Goal: Answer question/provide support: Share knowledge or assist other users

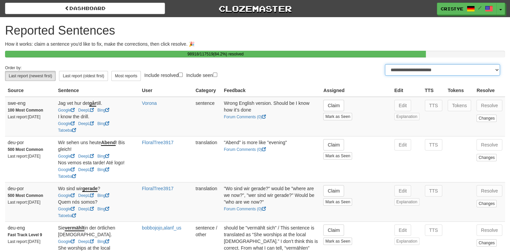
click at [411, 70] on select "**********" at bounding box center [442, 69] width 115 height 11
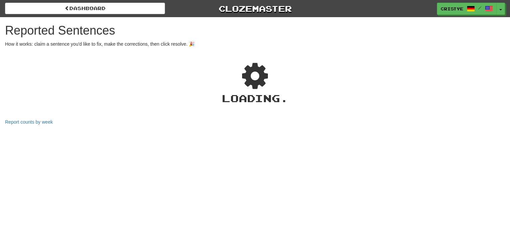
click at [358, 128] on div "Dashboard Clozemaster cristye / Toggle Dropdown Dashboard Leaderboard Activity …" at bounding box center [255, 125] width 510 height 251
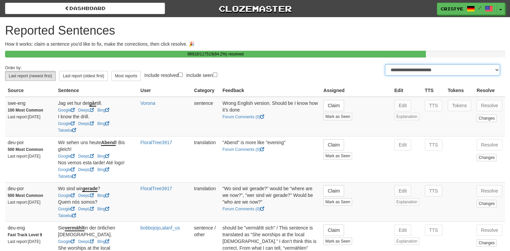
click at [417, 72] on select "**********" at bounding box center [442, 69] width 115 height 11
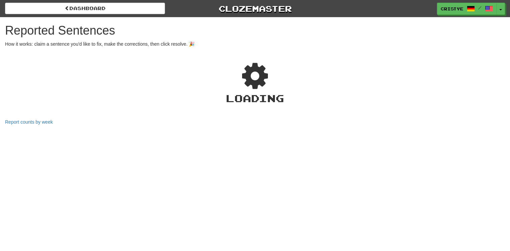
select select "***"
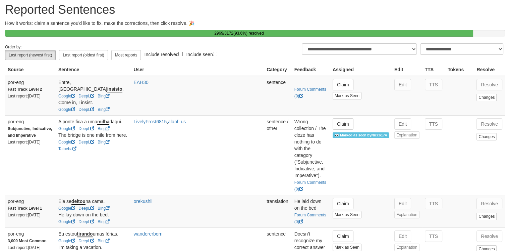
scroll to position [23, 0]
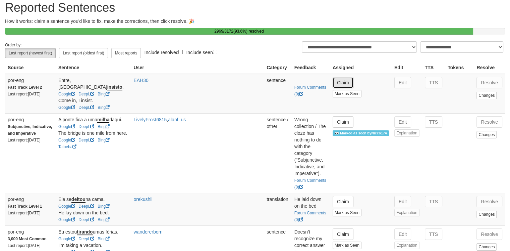
click at [346, 88] on button "Claim" at bounding box center [343, 82] width 21 height 11
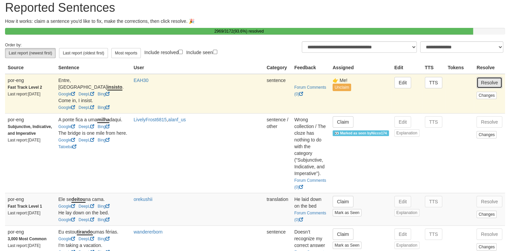
click at [487, 88] on button "Resolve" at bounding box center [490, 82] width 26 height 11
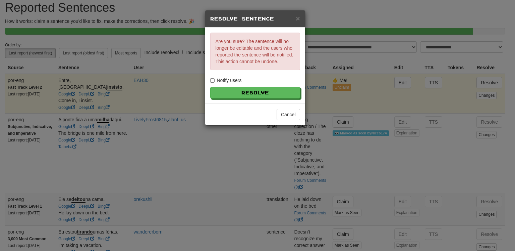
click at [224, 78] on label "Notify users" at bounding box center [226, 80] width 32 height 7
click at [237, 96] on button "Resolve" at bounding box center [256, 92] width 90 height 11
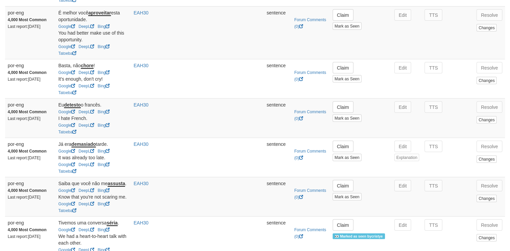
scroll to position [1246, 0]
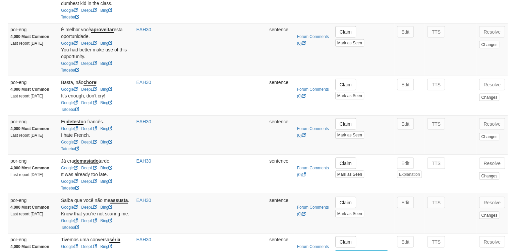
scroll to position [0, 0]
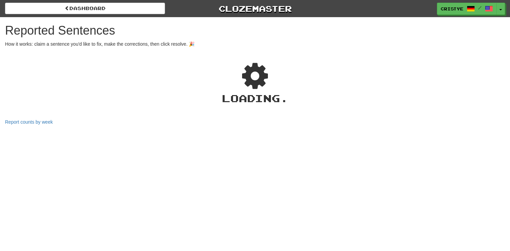
select select "***"
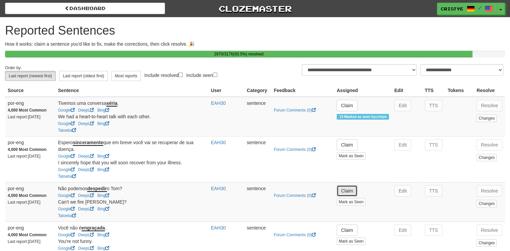
click at [352, 194] on button "Claim" at bounding box center [347, 190] width 21 height 11
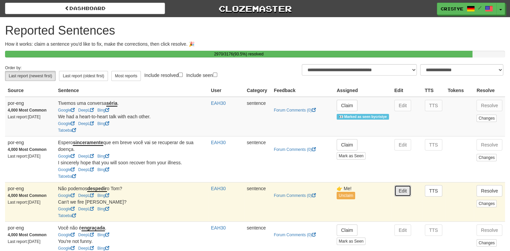
click at [402, 196] on button "Edit" at bounding box center [403, 190] width 17 height 11
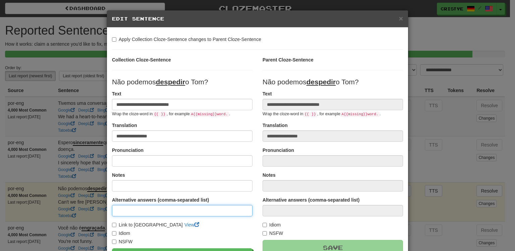
click at [167, 210] on input at bounding box center [182, 210] width 141 height 11
type input "*******"
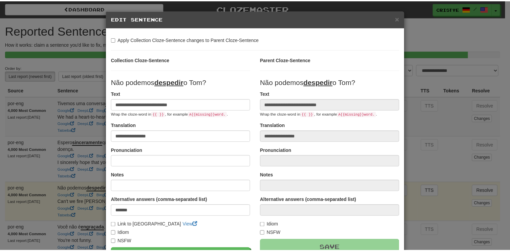
scroll to position [76, 0]
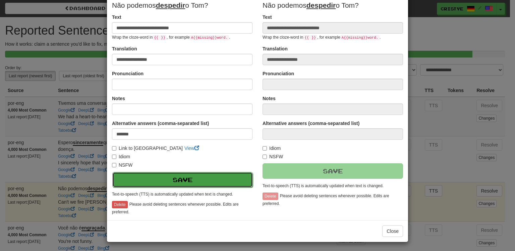
click at [185, 184] on button "Save" at bounding box center [182, 179] width 141 height 15
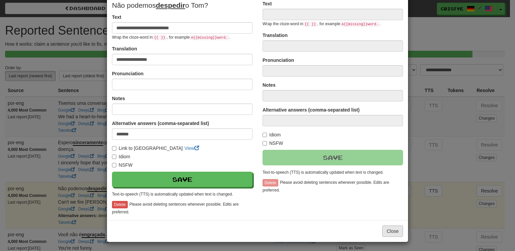
type input "**********"
type input "*******"
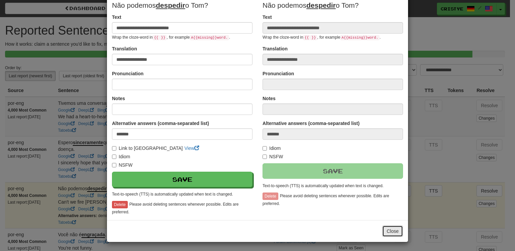
click at [398, 234] on button "Close" at bounding box center [392, 230] width 21 height 11
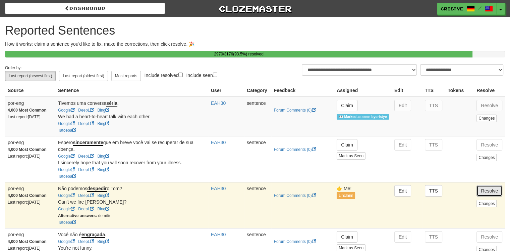
click at [489, 194] on button "Resolve" at bounding box center [490, 190] width 26 height 11
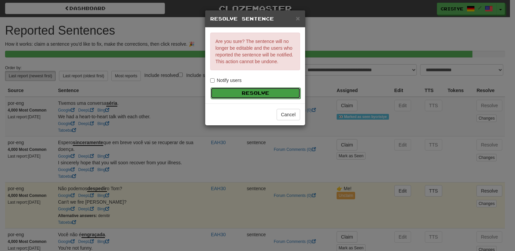
click at [264, 95] on button "Resolve" at bounding box center [256, 92] width 90 height 11
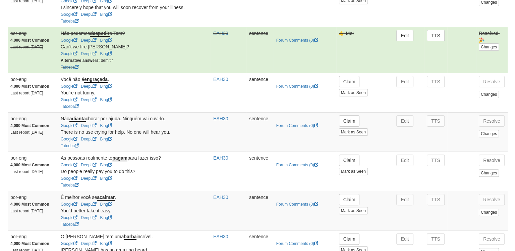
scroll to position [158, 0]
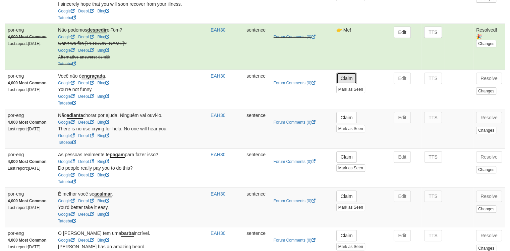
click at [345, 78] on button "Claim" at bounding box center [347, 77] width 21 height 11
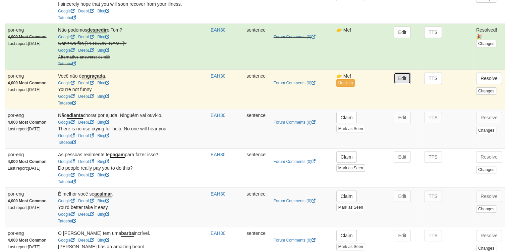
click at [400, 84] on button "Edit" at bounding box center [402, 77] width 17 height 11
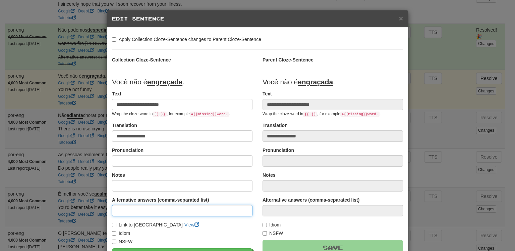
click at [181, 213] on input at bounding box center [182, 210] width 141 height 11
click at [128, 211] on input "*********" at bounding box center [182, 210] width 141 height 11
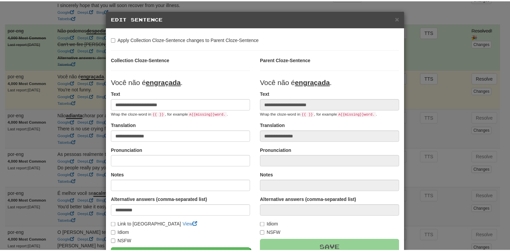
scroll to position [76, 0]
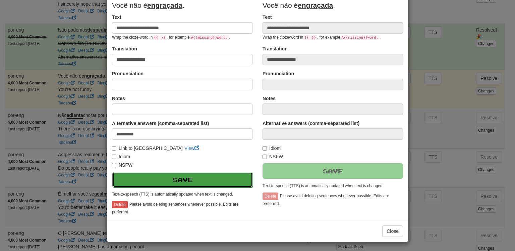
click at [187, 174] on button "Save" at bounding box center [182, 179] width 141 height 15
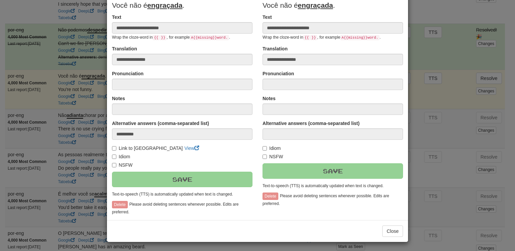
type input "*********"
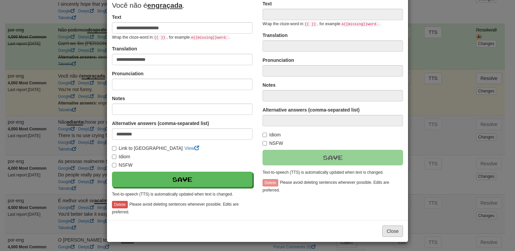
type input "**********"
type input "*********"
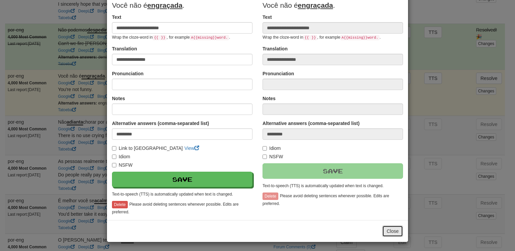
click at [388, 229] on button "Close" at bounding box center [392, 230] width 21 height 11
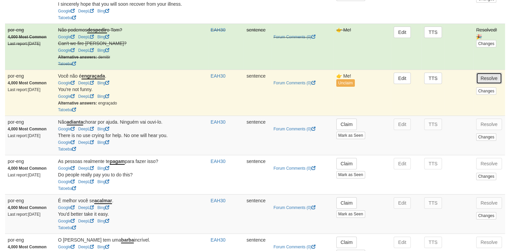
click at [490, 80] on button "Resolve" at bounding box center [489, 77] width 26 height 11
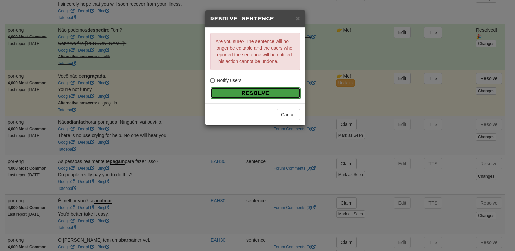
click at [273, 89] on button "Resolve" at bounding box center [256, 92] width 90 height 11
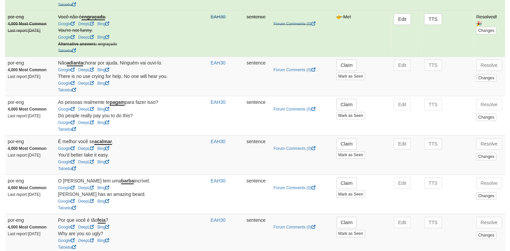
scroll to position [224, 0]
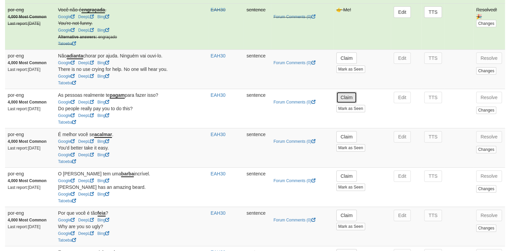
click at [351, 101] on button "Claim" at bounding box center [347, 97] width 21 height 11
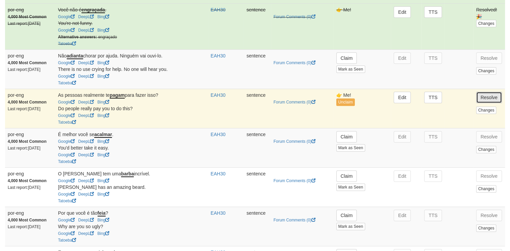
click at [482, 97] on button "Resolve" at bounding box center [489, 97] width 26 height 11
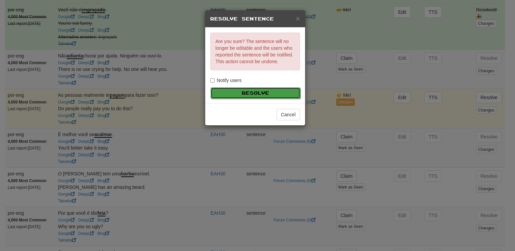
click at [255, 92] on button "Resolve" at bounding box center [256, 92] width 90 height 11
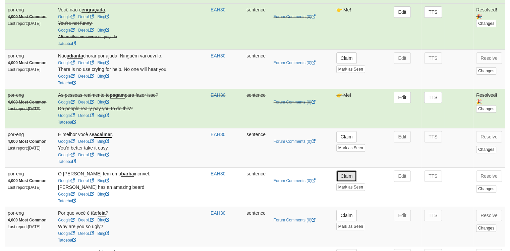
click at [345, 179] on button "Claim" at bounding box center [347, 175] width 21 height 11
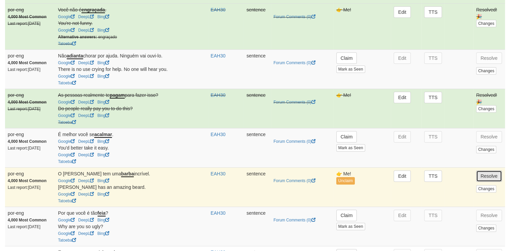
click at [491, 180] on button "Resolve" at bounding box center [489, 175] width 26 height 11
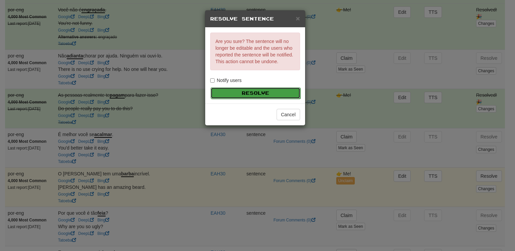
click at [257, 93] on button "Resolve" at bounding box center [256, 92] width 90 height 11
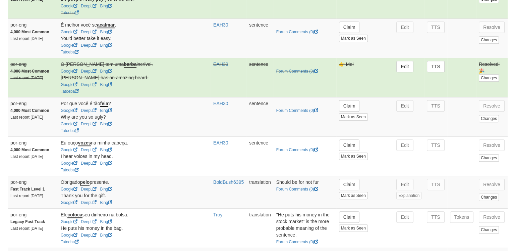
scroll to position [336, 0]
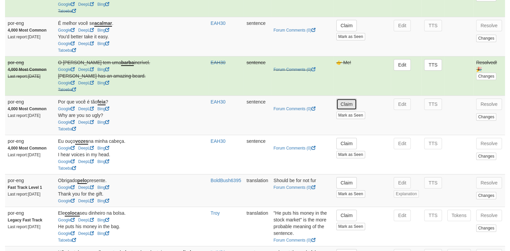
click at [344, 108] on button "Claim" at bounding box center [347, 103] width 21 height 11
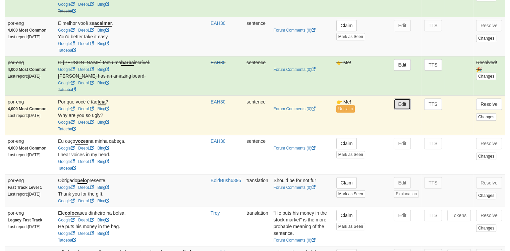
click at [403, 107] on button "Edit" at bounding box center [402, 103] width 17 height 11
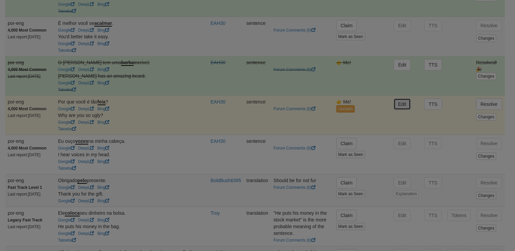
type input "**********"
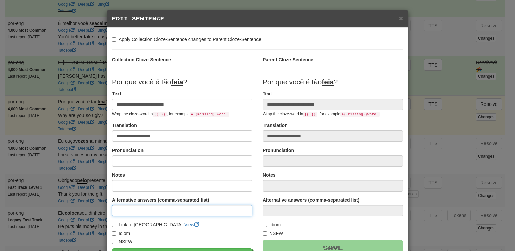
click at [184, 215] on input at bounding box center [182, 210] width 141 height 11
type input "****"
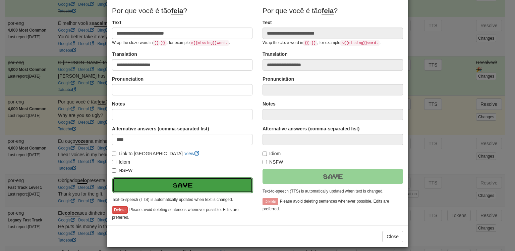
click at [214, 183] on button "Save" at bounding box center [182, 184] width 141 height 15
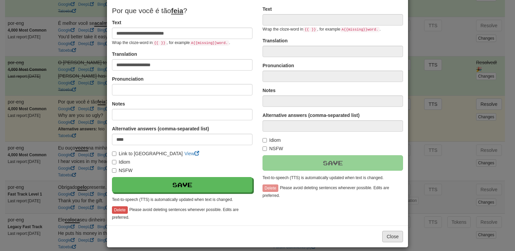
type input "**********"
type input "****"
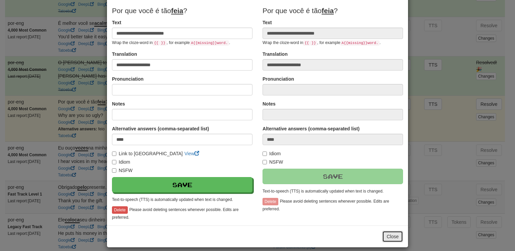
click at [391, 233] on button "Close" at bounding box center [392, 236] width 21 height 11
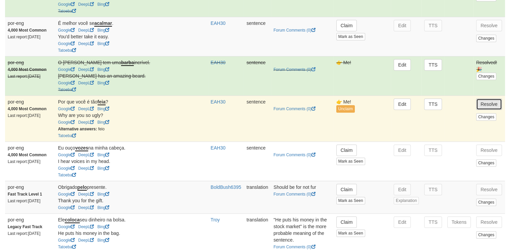
click at [487, 107] on button "Resolve" at bounding box center [489, 103] width 26 height 11
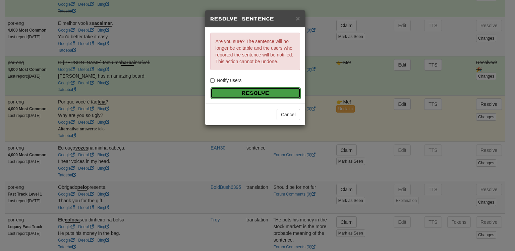
click at [228, 90] on button "Resolve" at bounding box center [256, 92] width 90 height 11
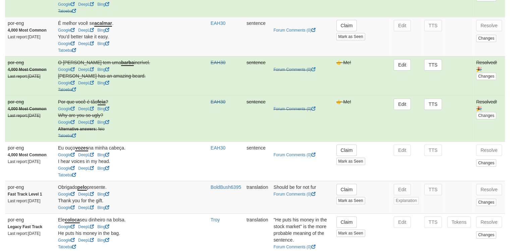
click at [357, 161] on td "Claim Mark as Seen" at bounding box center [363, 160] width 58 height 39
click at [351, 156] on button "Claim" at bounding box center [347, 149] width 21 height 11
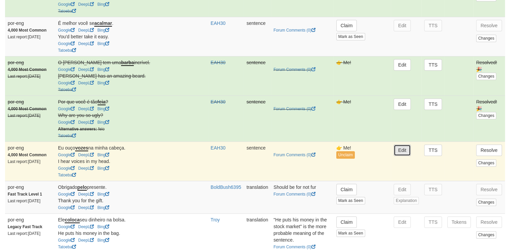
click at [408, 153] on button "Edit" at bounding box center [402, 149] width 17 height 11
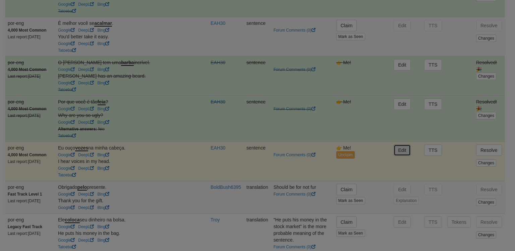
type input "**********"
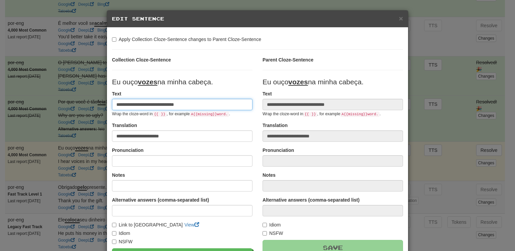
drag, startPoint x: 148, startPoint y: 103, endPoint x: 152, endPoint y: 104, distance: 4.2
click at [152, 104] on input "**********" at bounding box center [182, 104] width 141 height 11
click at [151, 105] on input "**********" at bounding box center [182, 104] width 141 height 11
click at [136, 105] on input "**********" at bounding box center [182, 104] width 141 height 11
click at [139, 105] on input "**********" at bounding box center [182, 104] width 141 height 11
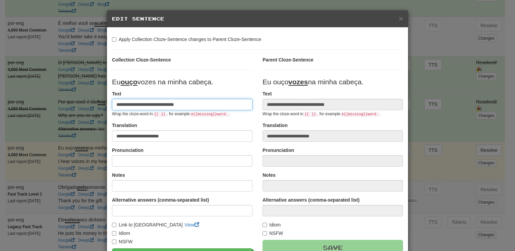
type input "**********"
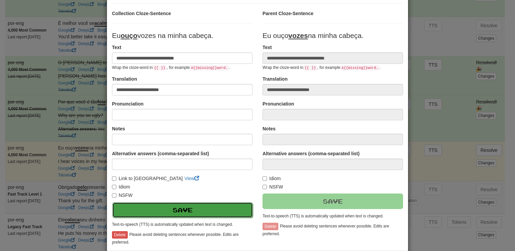
click at [187, 207] on button "Save" at bounding box center [182, 209] width 141 height 15
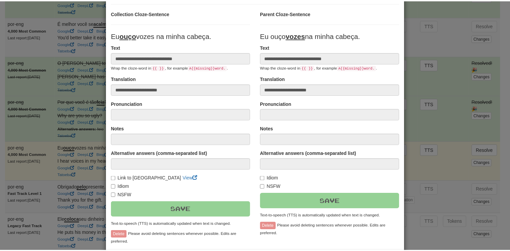
scroll to position [76, 0]
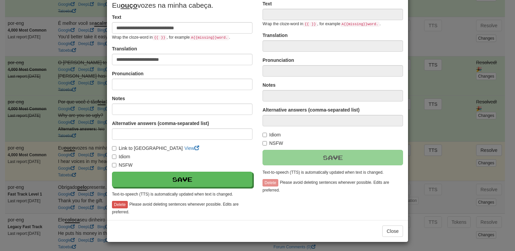
type input "**********"
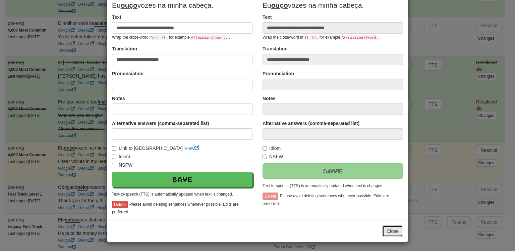
click at [398, 227] on button "Close" at bounding box center [392, 230] width 21 height 11
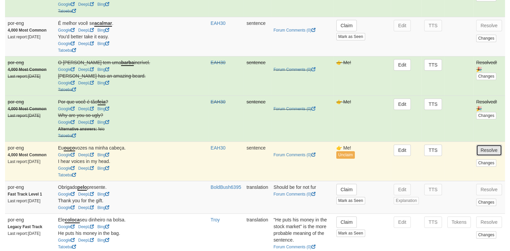
click at [491, 155] on button "Resolve" at bounding box center [489, 149] width 26 height 11
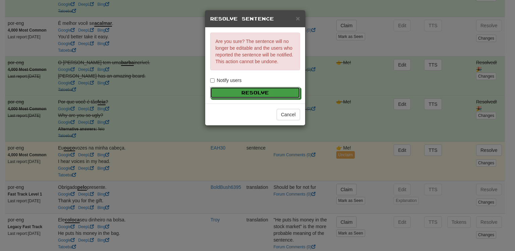
click at [270, 86] on div "Are you sure? The sentence will no longer be editable and the users who reporte…" at bounding box center [255, 66] width 100 height 76
click at [274, 88] on button "Resolve" at bounding box center [256, 92] width 90 height 11
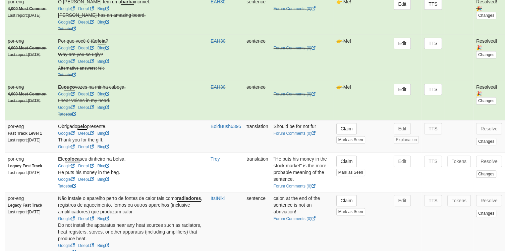
scroll to position [400, 0]
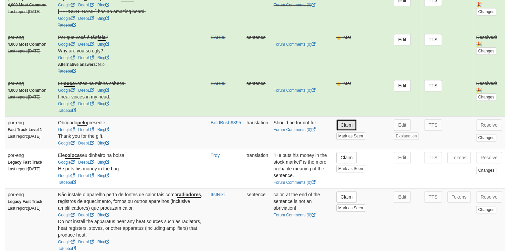
click at [352, 126] on button "Claim" at bounding box center [347, 124] width 21 height 11
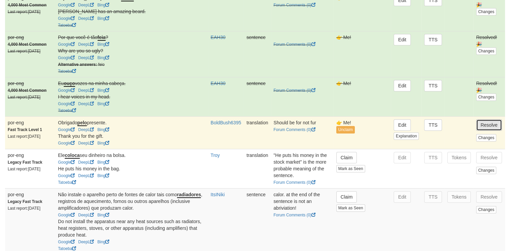
click at [486, 130] on button "Resolve" at bounding box center [489, 124] width 26 height 11
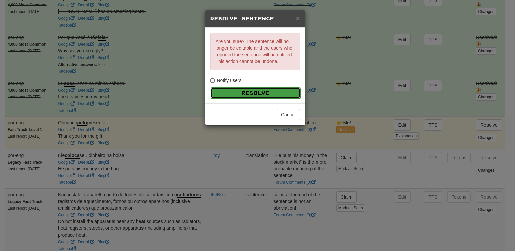
click at [234, 92] on button "Resolve" at bounding box center [256, 92] width 90 height 11
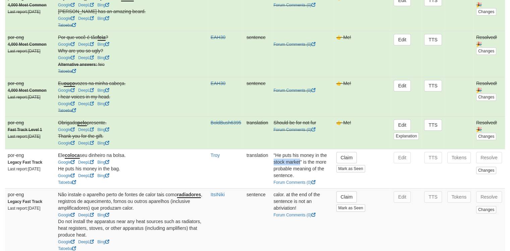
drag, startPoint x: 267, startPoint y: 166, endPoint x: 293, endPoint y: 168, distance: 25.9
click at [293, 168] on td ""He puts his money in the stock market" is the more probable meaning of the sen…" at bounding box center [302, 168] width 63 height 39
copy td "stock market"
click at [232, 169] on td "[PERSON_NAME]" at bounding box center [226, 168] width 36 height 39
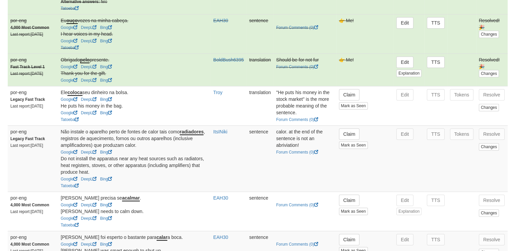
scroll to position [468, 0]
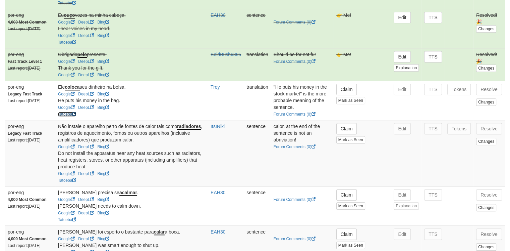
click at [70, 116] on link "Tatoeba" at bounding box center [67, 114] width 18 height 5
click at [352, 133] on button "Claim" at bounding box center [347, 128] width 21 height 11
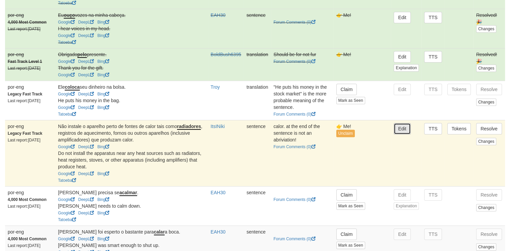
click at [404, 134] on button "Edit" at bounding box center [402, 128] width 17 height 11
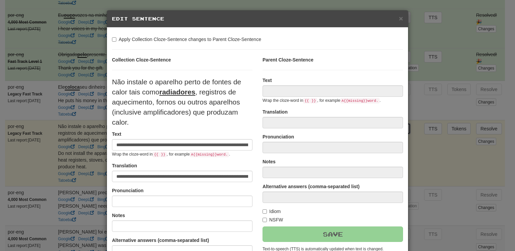
type input "**********"
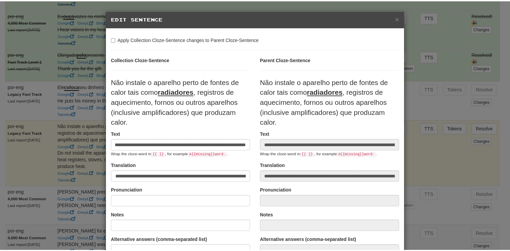
scroll to position [0, 0]
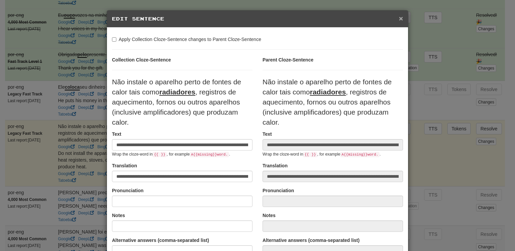
click at [399, 20] on span "×" at bounding box center [401, 18] width 4 height 8
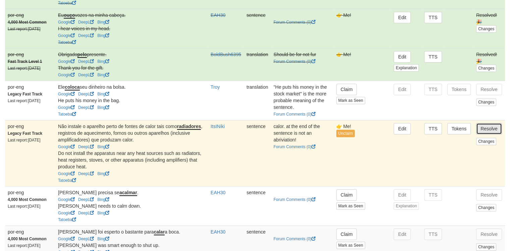
click at [489, 134] on button "Resolve" at bounding box center [489, 128] width 26 height 11
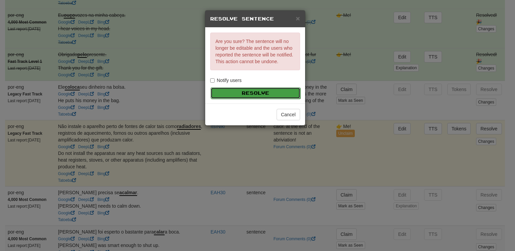
click at [246, 89] on button "Resolve" at bounding box center [256, 92] width 90 height 11
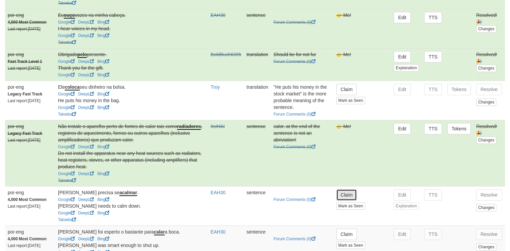
click at [344, 200] on button "Claim" at bounding box center [347, 194] width 21 height 11
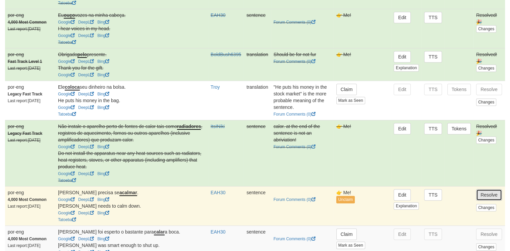
click at [491, 196] on button "Resolve" at bounding box center [489, 194] width 26 height 11
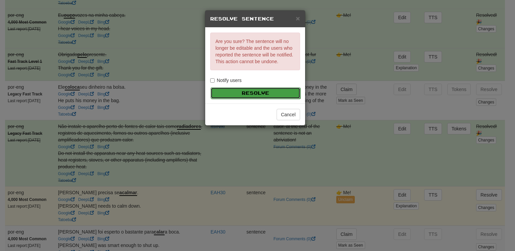
click at [296, 94] on button "Resolve" at bounding box center [256, 92] width 90 height 11
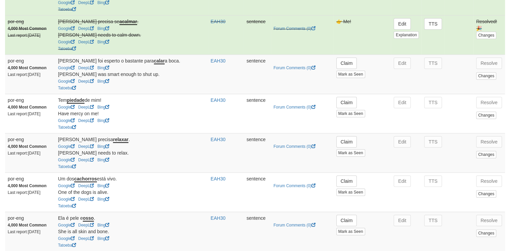
scroll to position [643, 0]
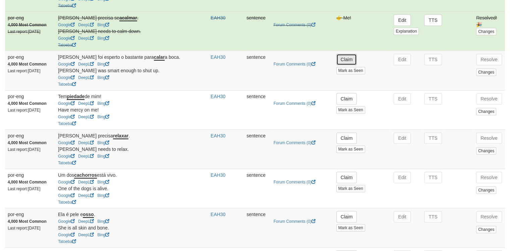
click at [341, 60] on button "Claim" at bounding box center [347, 59] width 21 height 11
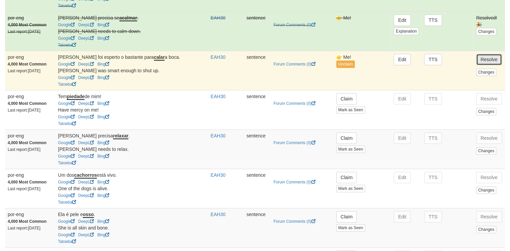
click at [495, 61] on button "Resolve" at bounding box center [489, 59] width 26 height 11
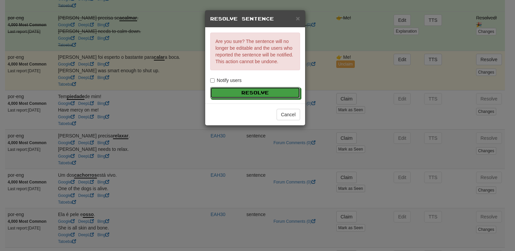
click at [235, 86] on div "Are you sure? The sentence will no longer be editable and the users who reporte…" at bounding box center [255, 66] width 100 height 76
click at [238, 91] on button "Resolve" at bounding box center [256, 92] width 90 height 11
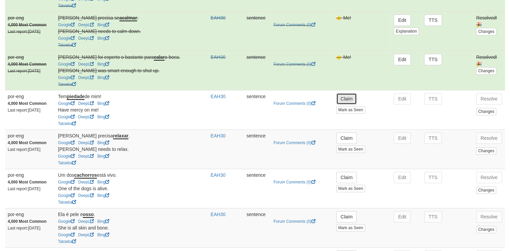
click at [342, 102] on button "Claim" at bounding box center [347, 98] width 21 height 11
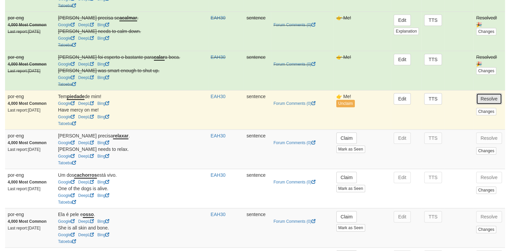
click at [489, 98] on button "Resolve" at bounding box center [489, 98] width 26 height 11
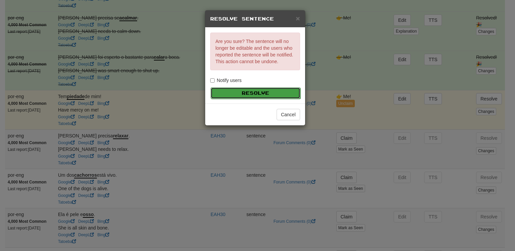
click at [265, 93] on button "Resolve" at bounding box center [256, 92] width 90 height 11
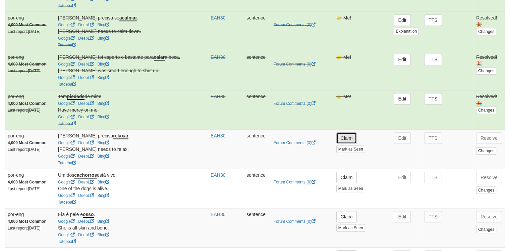
click at [344, 139] on button "Claim" at bounding box center [347, 137] width 21 height 11
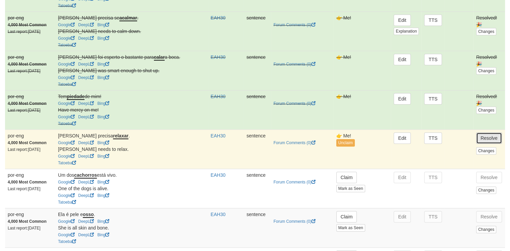
click at [494, 140] on button "Resolve" at bounding box center [489, 137] width 26 height 11
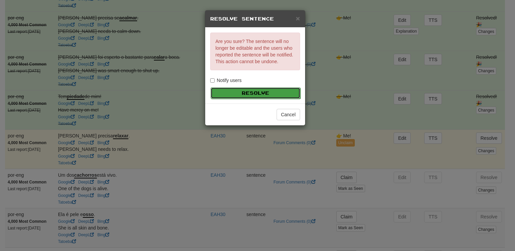
click at [262, 93] on button "Resolve" at bounding box center [256, 92] width 90 height 11
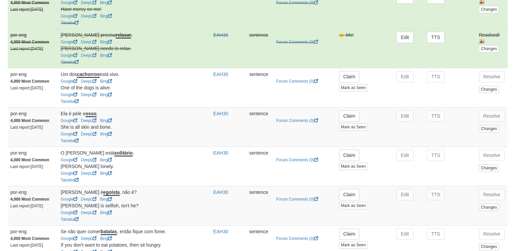
scroll to position [741, 0]
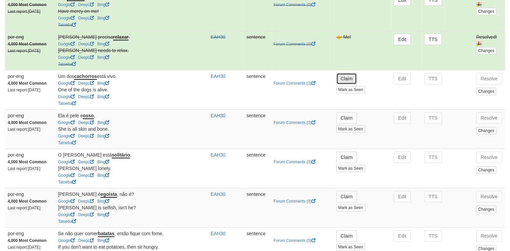
click at [345, 79] on button "Claim" at bounding box center [347, 78] width 21 height 11
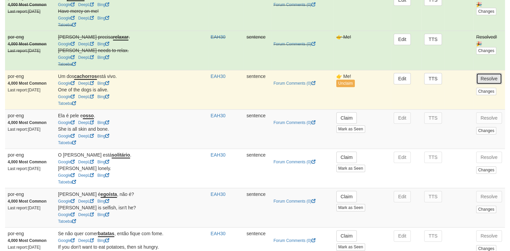
click at [493, 78] on button "Resolve" at bounding box center [489, 78] width 26 height 11
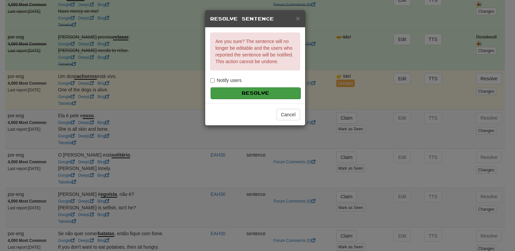
click at [246, 86] on div "Are you sure? The sentence will no longer be editable and the users who reporte…" at bounding box center [255, 66] width 100 height 76
click at [264, 94] on button "Resolve" at bounding box center [256, 92] width 90 height 11
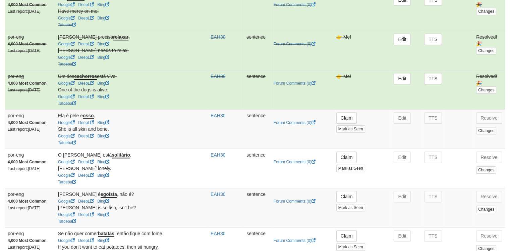
click at [357, 122] on td "Claim Mark as Seen" at bounding box center [363, 128] width 58 height 39
click at [352, 122] on button "Claim" at bounding box center [347, 117] width 21 height 11
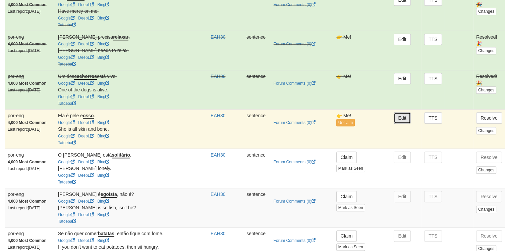
click at [400, 121] on button "Edit" at bounding box center [402, 117] width 17 height 11
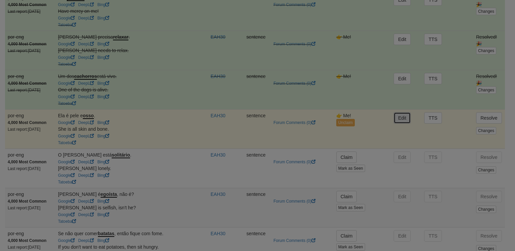
type input "**********"
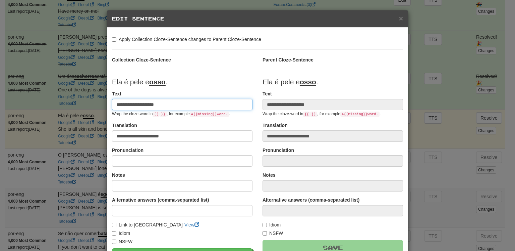
click at [126, 105] on input "**********" at bounding box center [182, 104] width 141 height 11
type input "**********"
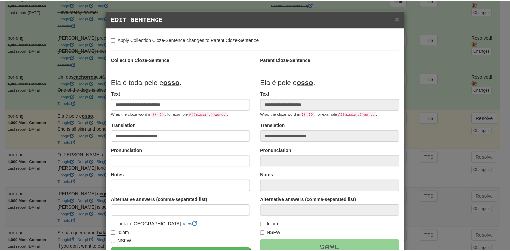
scroll to position [76, 0]
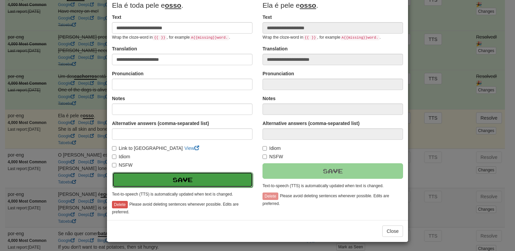
click at [231, 177] on button "Save" at bounding box center [182, 179] width 141 height 15
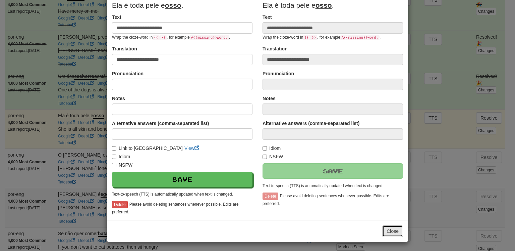
click at [391, 232] on button "Close" at bounding box center [392, 230] width 21 height 11
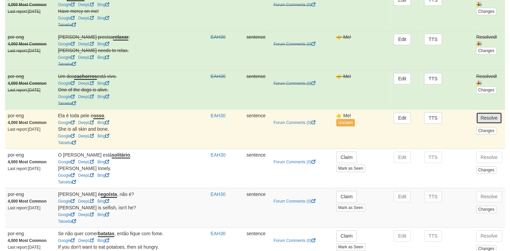
click at [480, 122] on button "Resolve" at bounding box center [489, 117] width 26 height 11
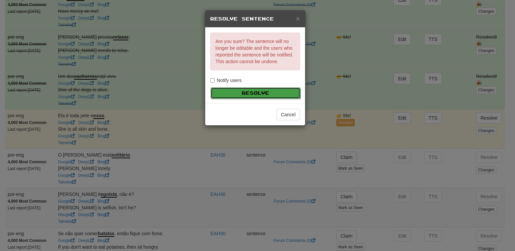
click at [268, 95] on button "Resolve" at bounding box center [256, 92] width 90 height 11
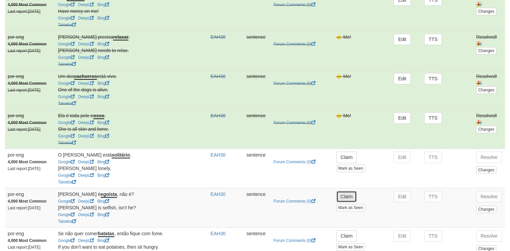
click at [345, 202] on button "Claim" at bounding box center [347, 196] width 21 height 11
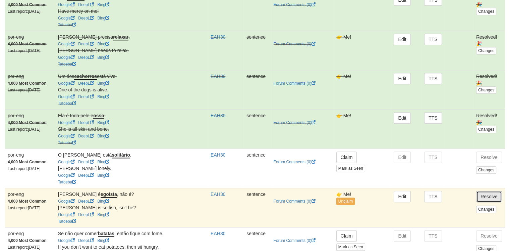
click at [494, 201] on button "Resolve" at bounding box center [489, 196] width 26 height 11
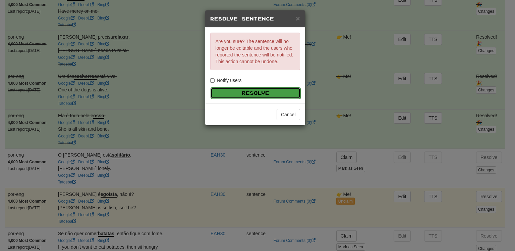
click at [276, 94] on button "Resolve" at bounding box center [256, 92] width 90 height 11
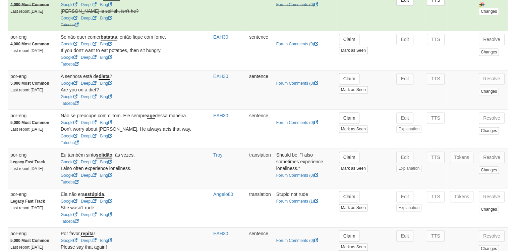
scroll to position [948, 0]
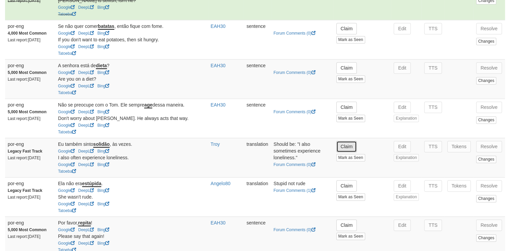
click at [346, 152] on button "Claim" at bounding box center [347, 146] width 21 height 11
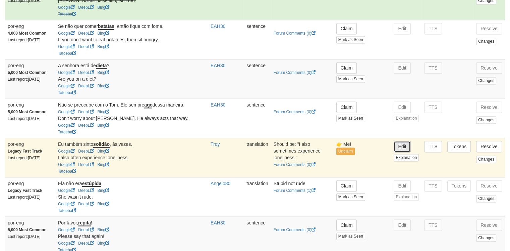
click at [409, 149] on button "Edit" at bounding box center [402, 146] width 17 height 11
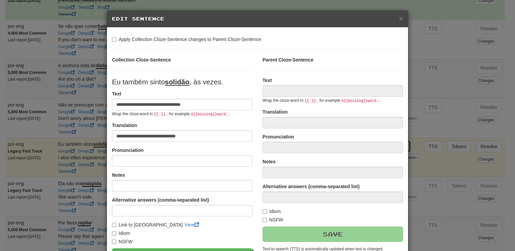
type input "**********"
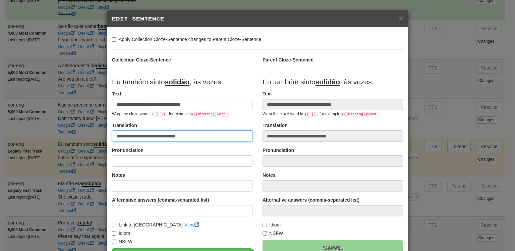
click at [138, 133] on input "**********" at bounding box center [182, 135] width 141 height 11
click at [171, 137] on input "**********" at bounding box center [182, 135] width 141 height 11
type input "**********"
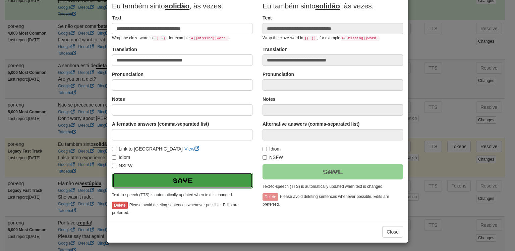
click at [196, 180] on button "Save" at bounding box center [182, 179] width 141 height 15
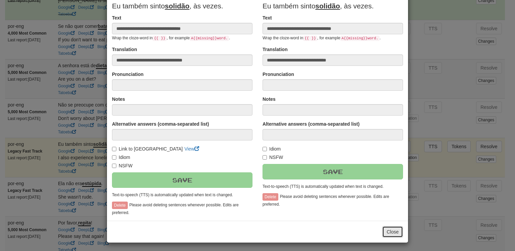
click at [398, 232] on button "Close" at bounding box center [392, 231] width 21 height 11
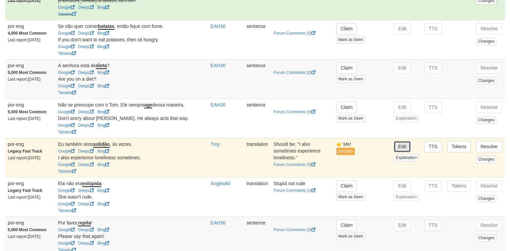
click at [398, 151] on button "Edit" at bounding box center [402, 146] width 17 height 11
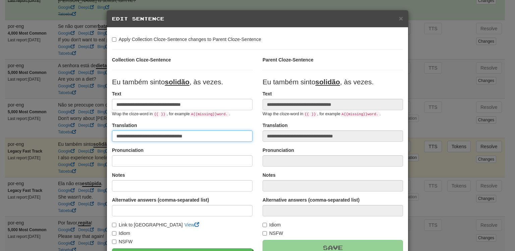
drag, startPoint x: 173, startPoint y: 137, endPoint x: 196, endPoint y: 138, distance: 22.5
click at [196, 138] on input "**********" at bounding box center [182, 135] width 141 height 11
click at [196, 137] on input "**********" at bounding box center [182, 135] width 141 height 11
type input "**********"
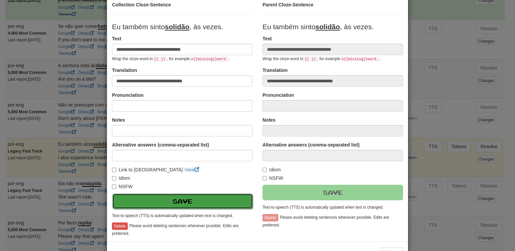
click at [183, 194] on button "Save" at bounding box center [182, 200] width 141 height 15
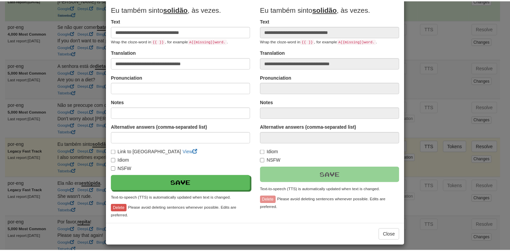
scroll to position [76, 0]
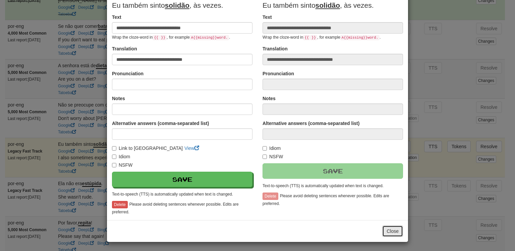
click at [392, 232] on button "Close" at bounding box center [392, 230] width 21 height 11
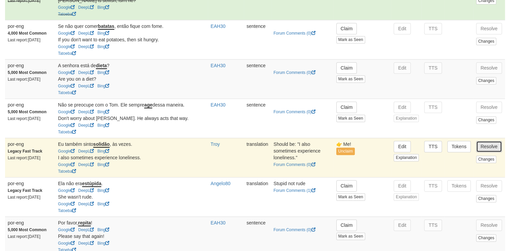
click at [493, 152] on button "Resolve" at bounding box center [489, 146] width 26 height 11
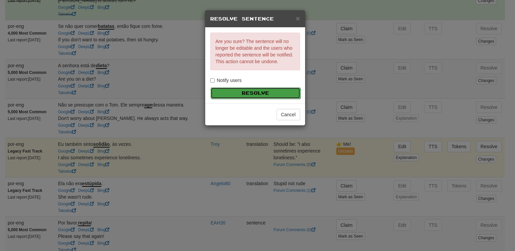
click at [294, 93] on button "Resolve" at bounding box center [256, 92] width 90 height 11
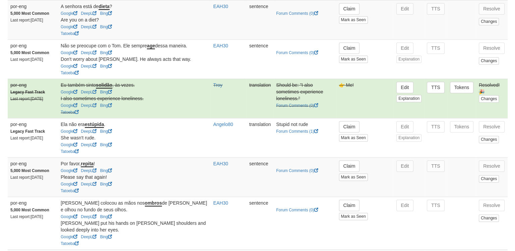
scroll to position [1009, 0]
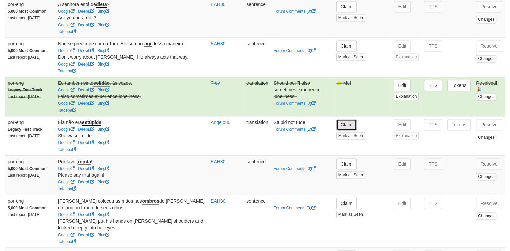
click at [342, 129] on button "Claim" at bounding box center [347, 124] width 21 height 11
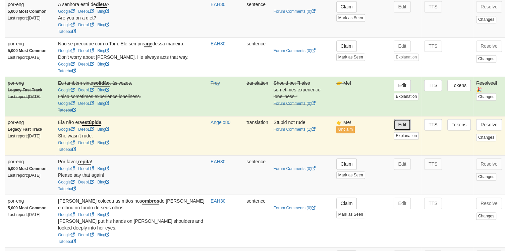
click at [400, 129] on button "Edit" at bounding box center [402, 124] width 17 height 11
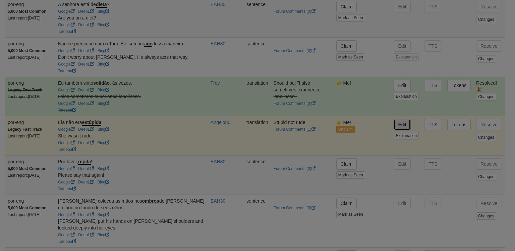
type input "**********"
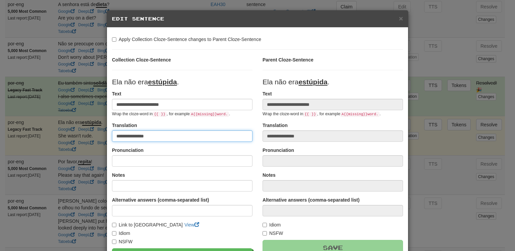
click at [147, 136] on input "**********" at bounding box center [182, 135] width 141 height 11
type input "**********"
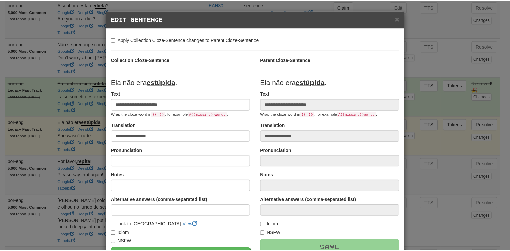
scroll to position [76, 0]
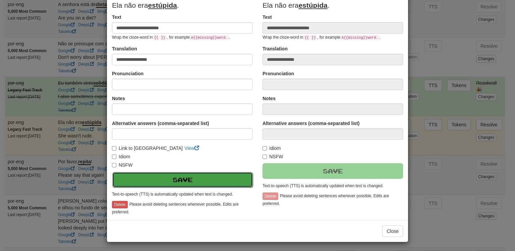
click at [227, 178] on button "Save" at bounding box center [182, 179] width 141 height 15
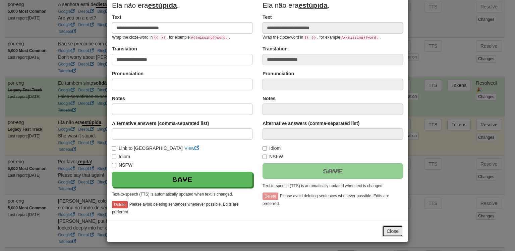
click at [392, 234] on button "Close" at bounding box center [392, 230] width 21 height 11
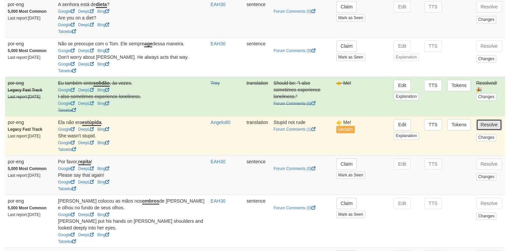
click at [489, 129] on button "Resolve" at bounding box center [489, 124] width 26 height 11
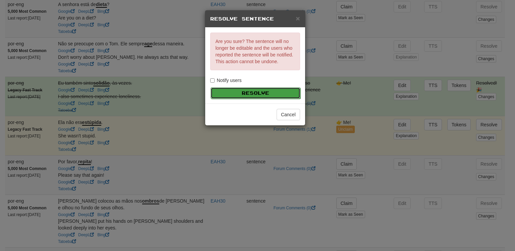
click at [269, 90] on button "Resolve" at bounding box center [256, 92] width 90 height 11
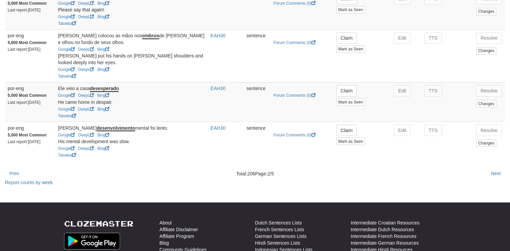
scroll to position [1191, 0]
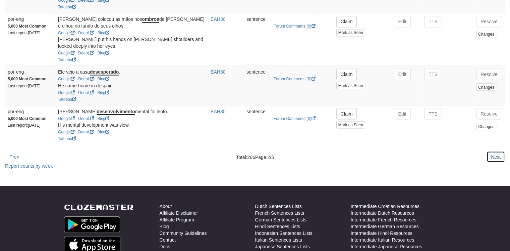
click at [498, 160] on button "Next" at bounding box center [496, 156] width 18 height 11
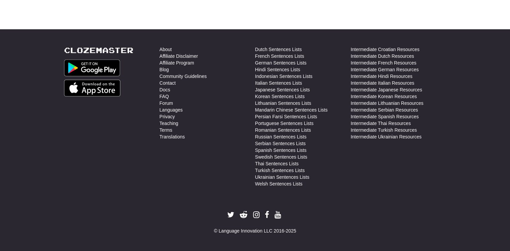
scroll to position [0, 0]
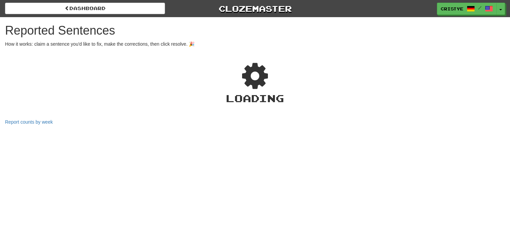
select select "***"
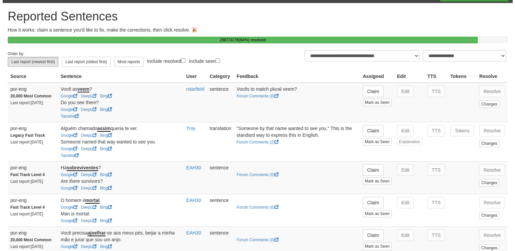
scroll to position [35, 0]
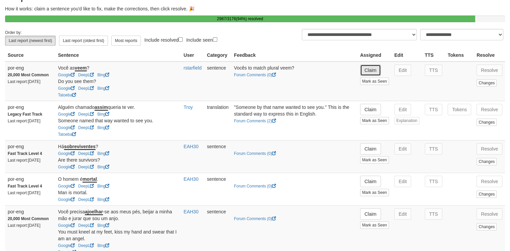
click at [374, 76] on button "Claim" at bounding box center [370, 69] width 21 height 11
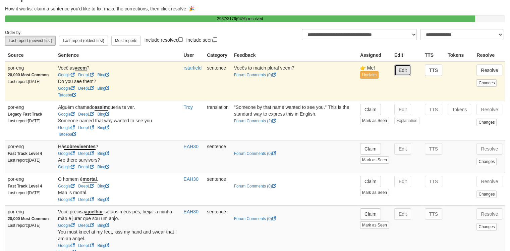
click at [400, 76] on button "Edit" at bounding box center [403, 69] width 17 height 11
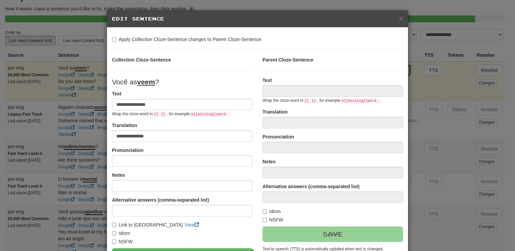
type input "**********"
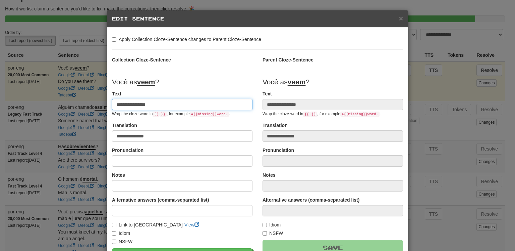
click at [147, 103] on input "**********" at bounding box center [182, 104] width 141 height 11
click at [124, 104] on input "**********" at bounding box center [182, 104] width 141 height 11
type input "**********"
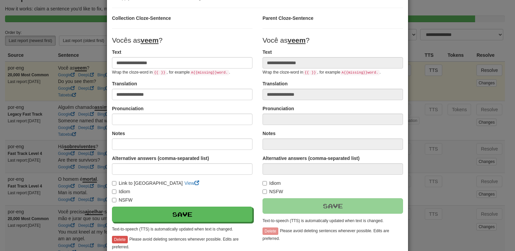
scroll to position [56, 0]
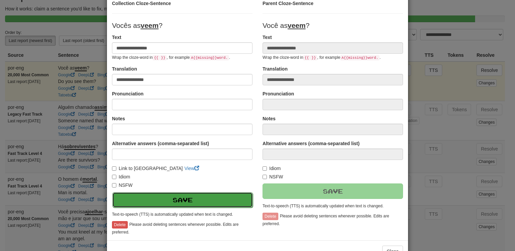
click at [215, 198] on button "Save" at bounding box center [182, 199] width 141 height 15
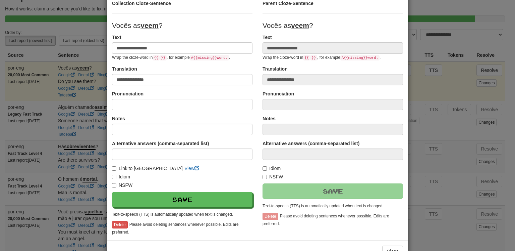
scroll to position [76, 0]
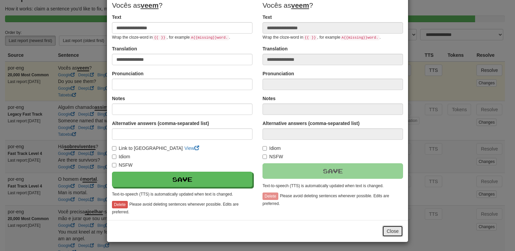
click at [393, 233] on button "Close" at bounding box center [392, 230] width 21 height 11
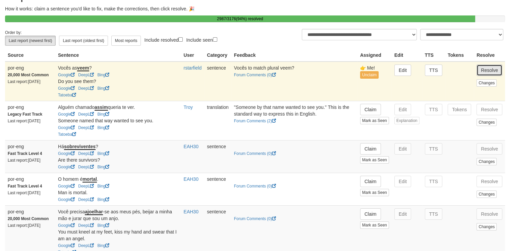
click at [493, 72] on button "Resolve" at bounding box center [490, 69] width 26 height 11
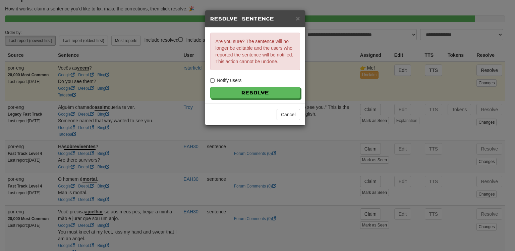
click at [229, 78] on label "Notify users" at bounding box center [226, 80] width 32 height 7
click at [235, 94] on button "Resolve" at bounding box center [256, 92] width 90 height 11
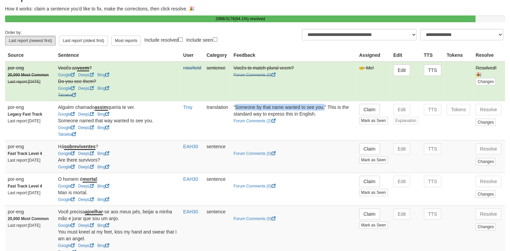
drag, startPoint x: 240, startPoint y: 111, endPoint x: 329, endPoint y: 114, distance: 89.0
click at [329, 114] on td ""Someone by that name wanted to see you." This is the standard way to express t…" at bounding box center [293, 120] width 125 height 39
copy td "Someone by that name wanted to see you."
click at [329, 114] on td ""Someone by that name wanted to see you." This is the standard way to express t…" at bounding box center [293, 120] width 125 height 39
click at [365, 113] on button "Claim" at bounding box center [369, 109] width 21 height 11
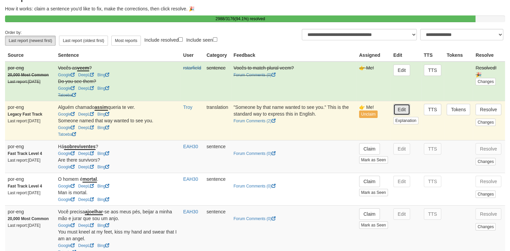
click at [405, 115] on button "Edit" at bounding box center [402, 109] width 17 height 11
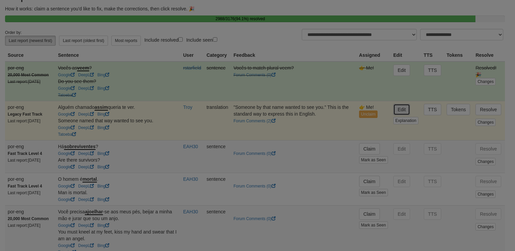
type input "**********"
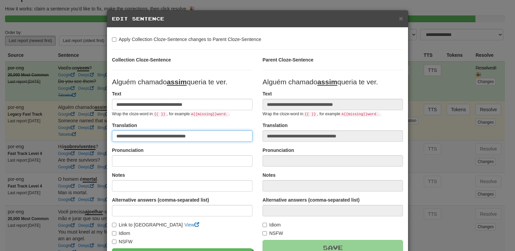
click at [176, 138] on input "**********" at bounding box center [182, 135] width 141 height 11
paste input
type input "**********"
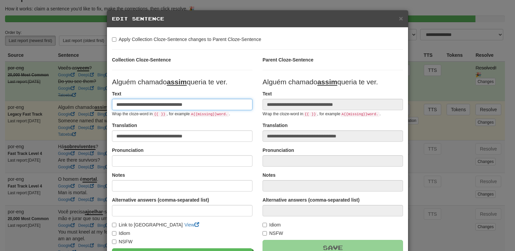
click at [150, 104] on input "**********" at bounding box center [182, 104] width 141 height 11
click at [168, 105] on input "**********" at bounding box center [182, 104] width 141 height 11
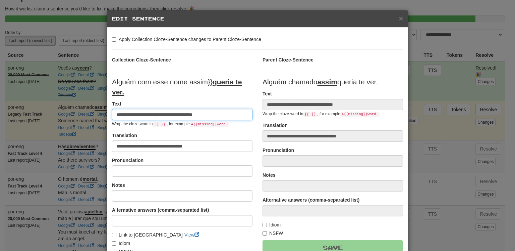
click at [181, 116] on input "**********" at bounding box center [182, 114] width 141 height 11
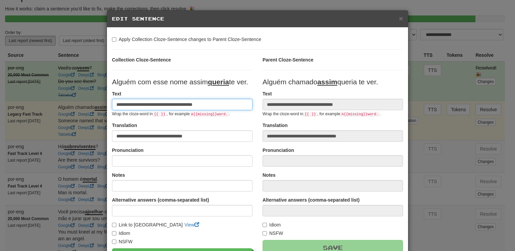
click at [178, 105] on input "**********" at bounding box center [182, 104] width 141 height 11
type input "**********"
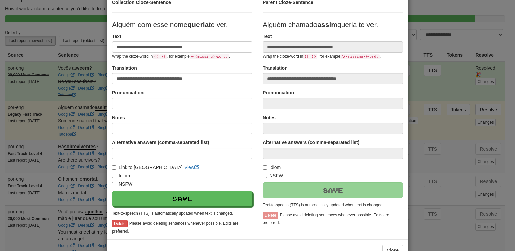
scroll to position [58, 0]
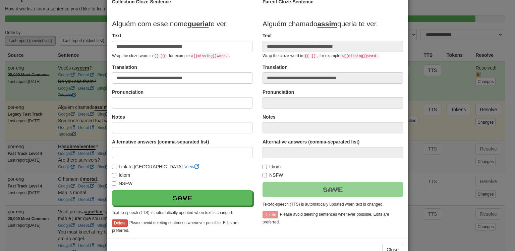
click at [123, 166] on label "Link to [GEOGRAPHIC_DATA]" at bounding box center [147, 166] width 71 height 7
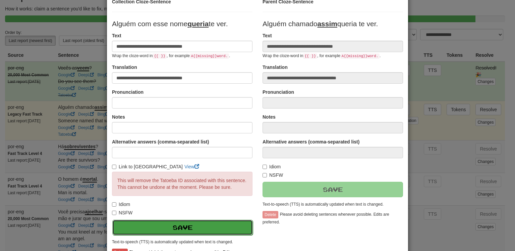
click at [189, 222] on button "Save" at bounding box center [182, 226] width 141 height 15
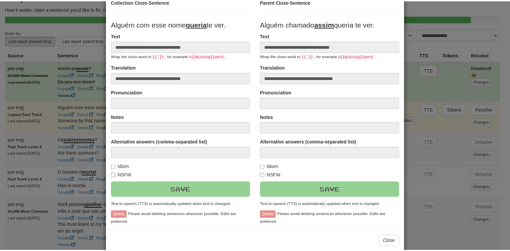
scroll to position [68, 0]
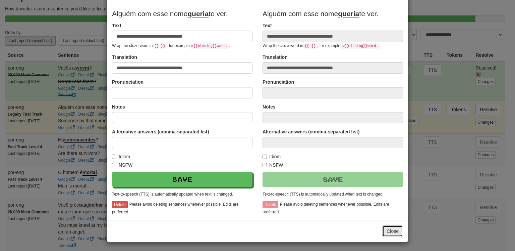
click at [398, 226] on button "Close" at bounding box center [392, 230] width 21 height 11
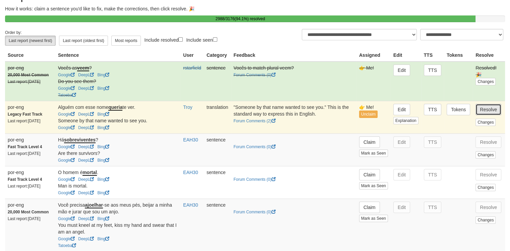
click at [488, 115] on button "Resolve" at bounding box center [489, 109] width 26 height 11
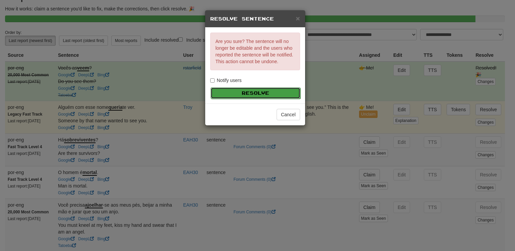
click at [235, 87] on button "Resolve" at bounding box center [256, 92] width 90 height 11
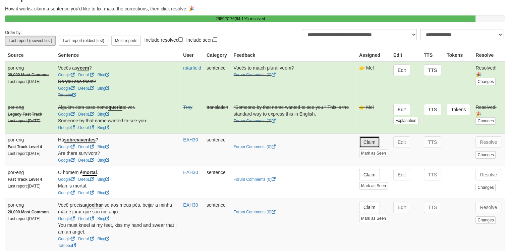
click at [372, 145] on button "Claim" at bounding box center [369, 141] width 21 height 11
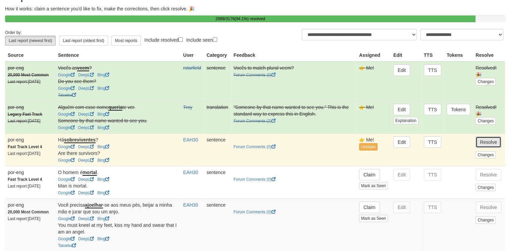
click at [491, 144] on button "Resolve" at bounding box center [489, 141] width 26 height 11
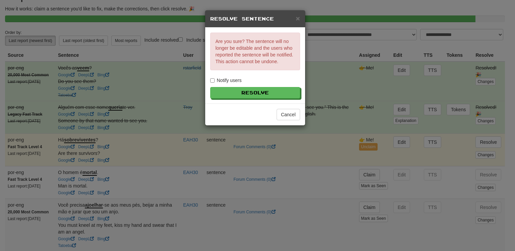
click at [218, 78] on label "Notify users" at bounding box center [226, 80] width 32 height 7
click at [235, 93] on button "Resolve" at bounding box center [256, 92] width 90 height 11
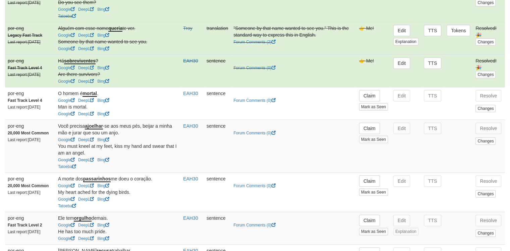
scroll to position [119, 0]
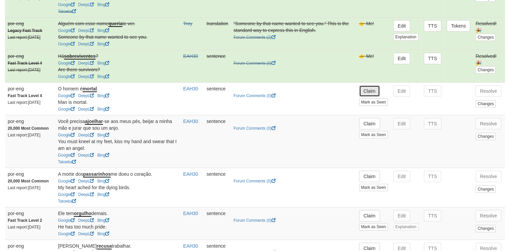
click at [369, 94] on button "Claim" at bounding box center [369, 90] width 21 height 11
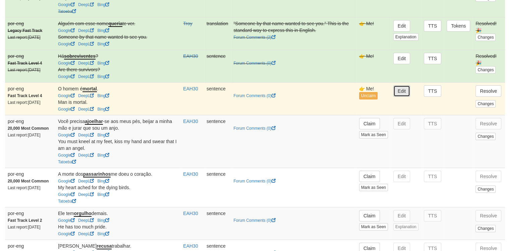
click at [394, 94] on button "Edit" at bounding box center [402, 90] width 17 height 11
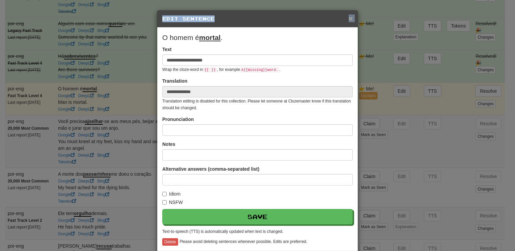
drag, startPoint x: 351, startPoint y: 16, endPoint x: 346, endPoint y: 18, distance: 5.2
click at [346, 18] on div "× Edit Sentence" at bounding box center [257, 18] width 201 height 17
click at [349, 18] on span "×" at bounding box center [351, 18] width 4 height 8
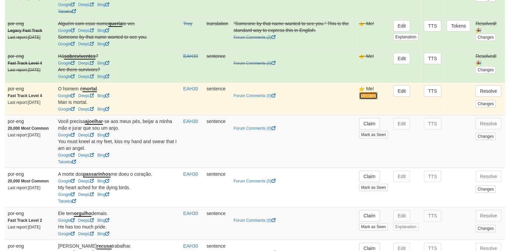
click at [370, 98] on button "Unclaim" at bounding box center [368, 95] width 18 height 7
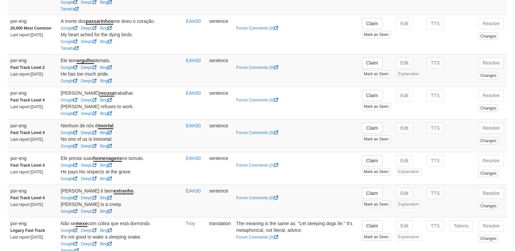
scroll to position [275, 0]
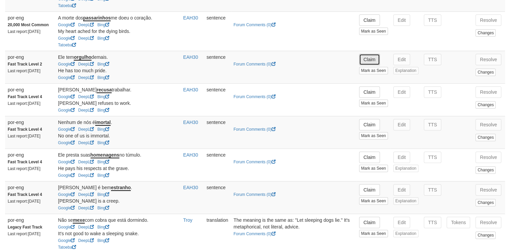
click at [368, 63] on button "Claim" at bounding box center [369, 59] width 21 height 11
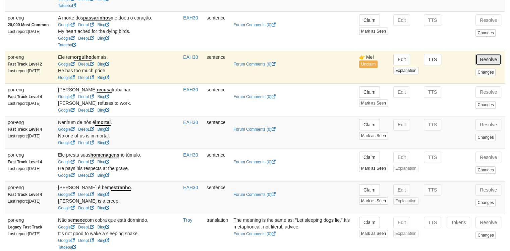
click at [495, 63] on button "Resolve" at bounding box center [489, 59] width 26 height 11
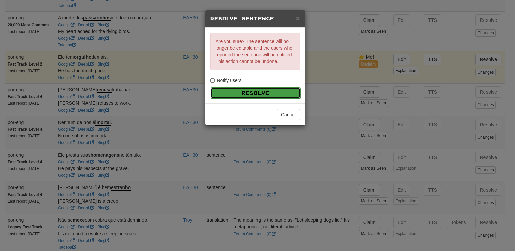
click at [232, 90] on button "Resolve" at bounding box center [256, 92] width 90 height 11
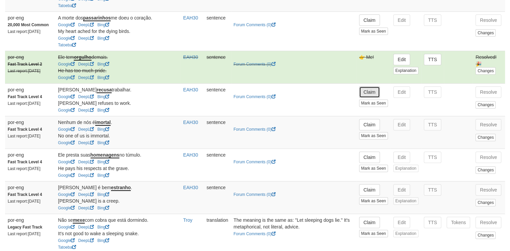
click at [372, 93] on button "Claim" at bounding box center [369, 91] width 21 height 11
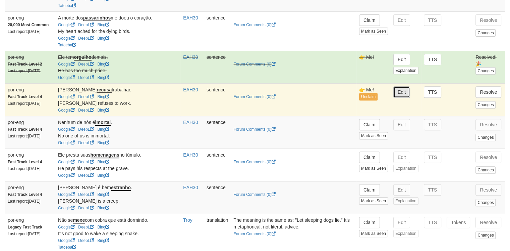
click at [397, 97] on button "Edit" at bounding box center [402, 91] width 17 height 11
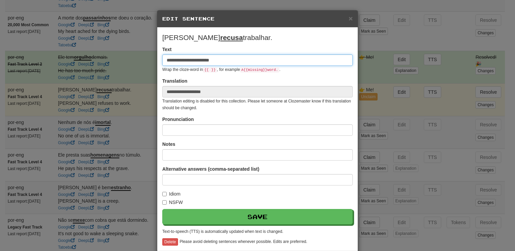
click at [172, 62] on input "**********" at bounding box center [257, 59] width 191 height 11
click at [201, 60] on input "**********" at bounding box center [257, 59] width 191 height 11
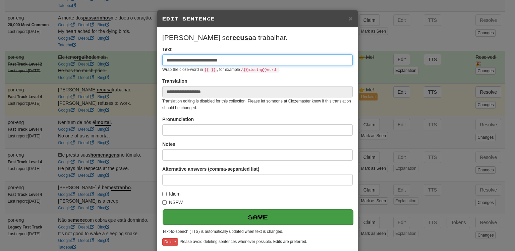
type input "**********"
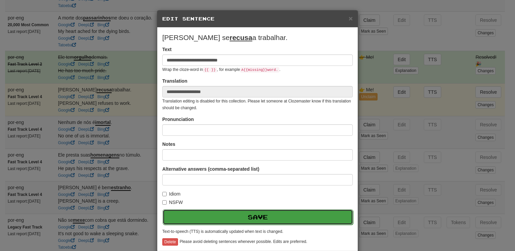
click at [263, 214] on button "Save" at bounding box center [258, 216] width 191 height 15
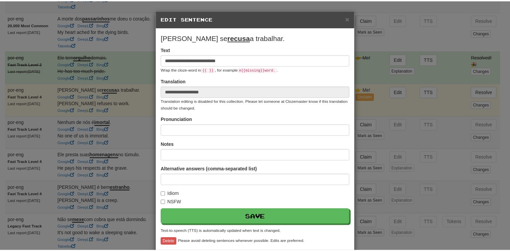
scroll to position [31, 0]
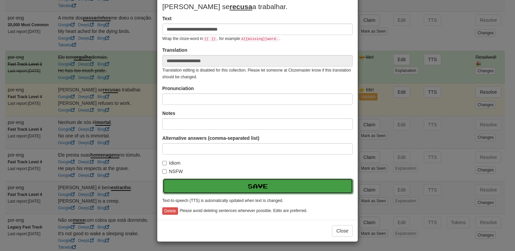
click at [302, 189] on button "Save" at bounding box center [258, 185] width 191 height 15
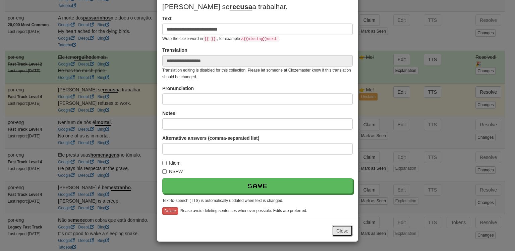
click at [339, 230] on button "Close" at bounding box center [342, 230] width 21 height 11
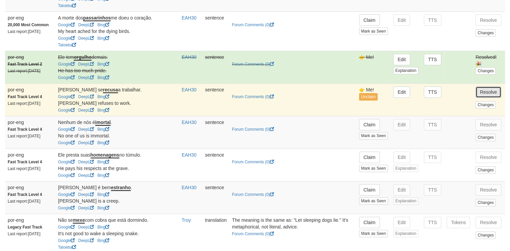
click at [496, 97] on button "Resolve" at bounding box center [489, 91] width 26 height 11
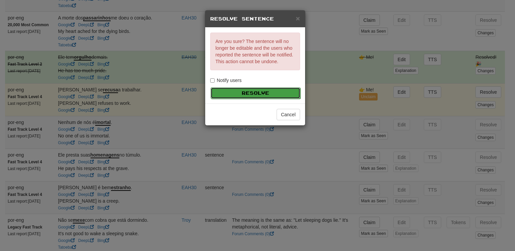
click at [264, 93] on button "Resolve" at bounding box center [256, 92] width 90 height 11
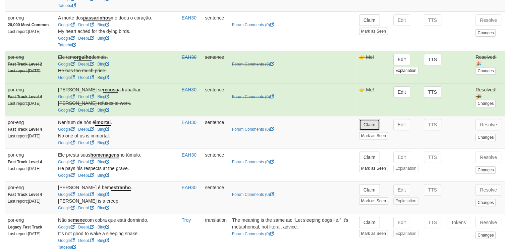
click at [370, 130] on button "Claim" at bounding box center [369, 124] width 21 height 11
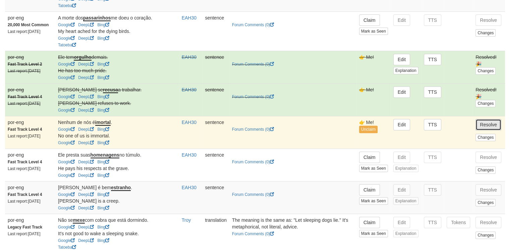
click at [482, 130] on button "Resolve" at bounding box center [489, 124] width 26 height 11
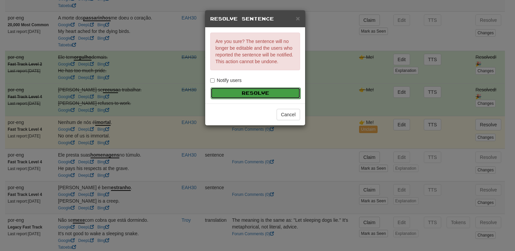
click at [256, 94] on button "Resolve" at bounding box center [256, 92] width 90 height 11
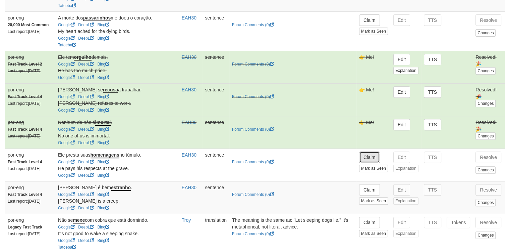
click at [375, 161] on button "Claim" at bounding box center [369, 156] width 21 height 11
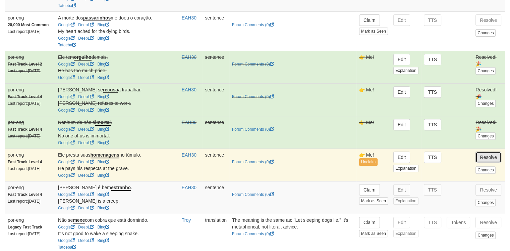
click at [478, 161] on button "Resolve" at bounding box center [489, 156] width 26 height 11
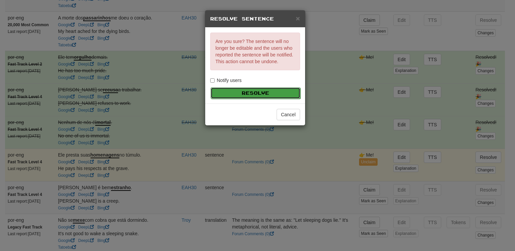
click at [252, 96] on button "Resolve" at bounding box center [256, 92] width 90 height 11
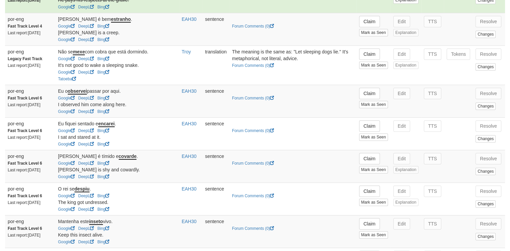
scroll to position [445, 0]
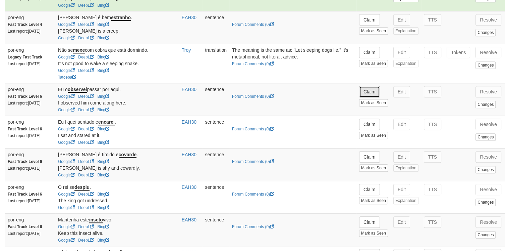
click at [369, 97] on button "Claim" at bounding box center [369, 91] width 21 height 11
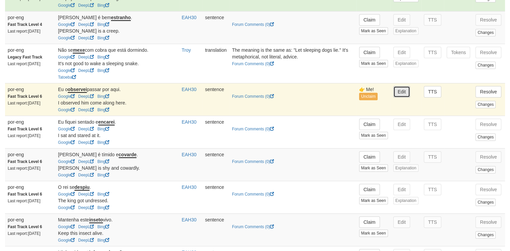
click at [396, 97] on button "Edit" at bounding box center [402, 91] width 17 height 11
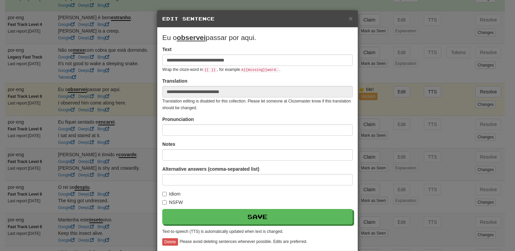
drag, startPoint x: 351, startPoint y: 14, endPoint x: 345, endPoint y: 19, distance: 7.4
click at [345, 19] on div "× Edit Sentence" at bounding box center [257, 18] width 201 height 17
click at [345, 19] on h5 "Edit Sentence" at bounding box center [257, 18] width 191 height 7
click at [349, 17] on span "×" at bounding box center [351, 18] width 4 height 8
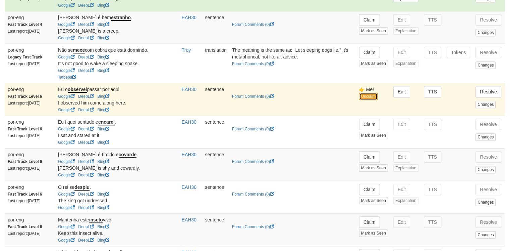
click at [372, 100] on button "Unclaim" at bounding box center [368, 96] width 18 height 7
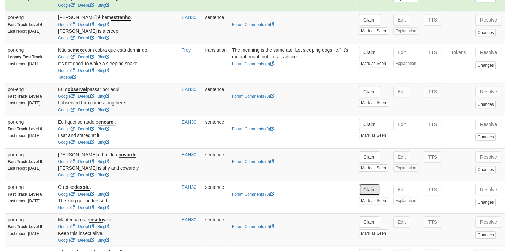
click at [368, 194] on button "Claim" at bounding box center [369, 189] width 21 height 11
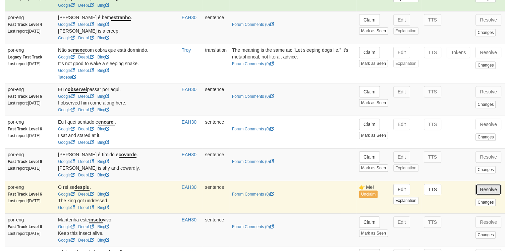
click at [483, 195] on button "Resolve" at bounding box center [489, 189] width 26 height 11
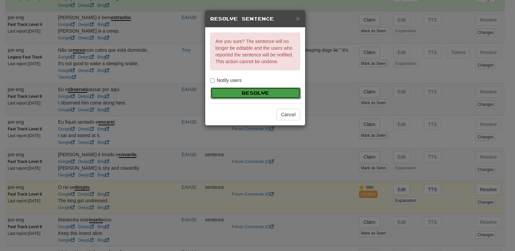
click at [262, 93] on button "Resolve" at bounding box center [256, 92] width 90 height 11
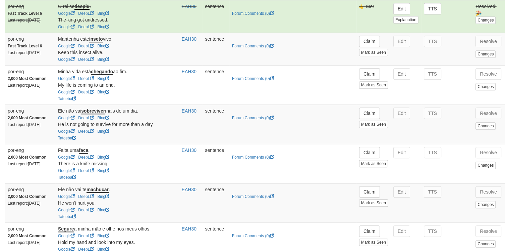
scroll to position [627, 0]
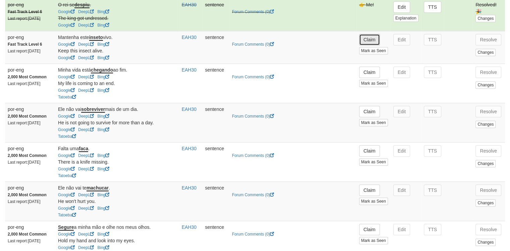
click at [375, 43] on button "Claim" at bounding box center [369, 39] width 21 height 11
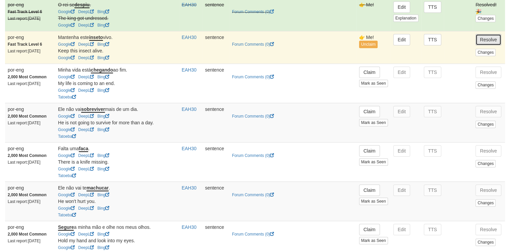
click at [480, 45] on button "Resolve" at bounding box center [489, 39] width 26 height 11
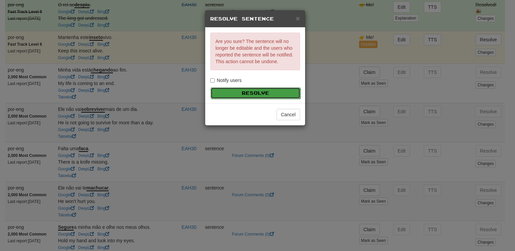
click at [228, 96] on button "Resolve" at bounding box center [256, 92] width 90 height 11
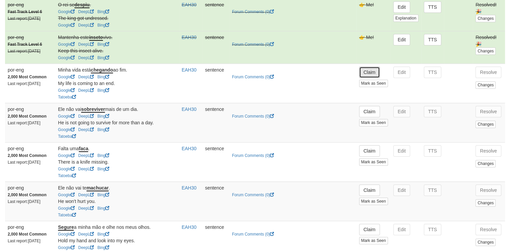
click at [366, 78] on button "Claim" at bounding box center [369, 71] width 21 height 11
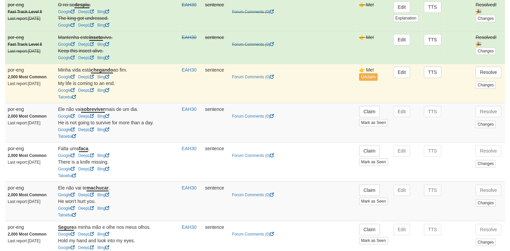
click at [475, 73] on td "Resolve Changes" at bounding box center [489, 82] width 32 height 39
click at [486, 75] on button "Resolve" at bounding box center [489, 71] width 26 height 11
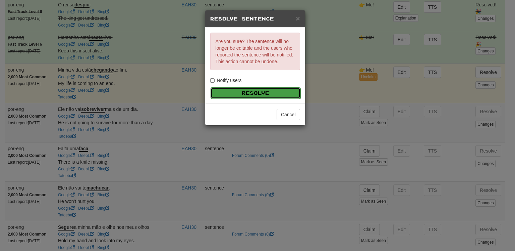
click at [261, 94] on button "Resolve" at bounding box center [256, 92] width 90 height 11
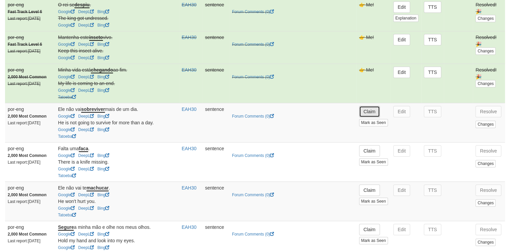
click at [370, 113] on button "Claim" at bounding box center [369, 111] width 21 height 11
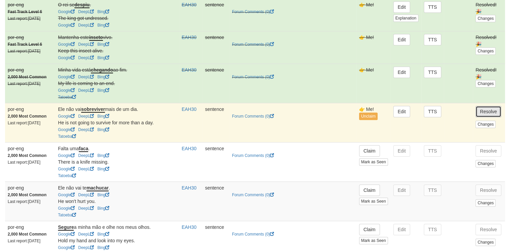
click at [492, 114] on button "Resolve" at bounding box center [489, 111] width 26 height 11
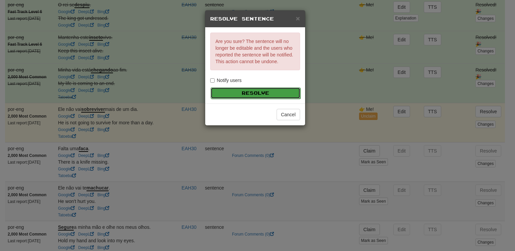
click at [270, 92] on button "Resolve" at bounding box center [256, 92] width 90 height 11
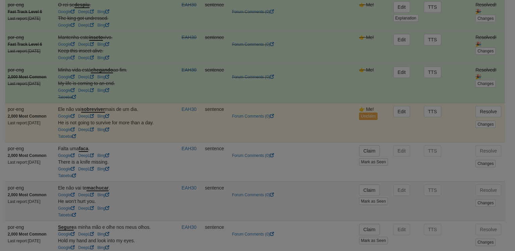
click at [270, 92] on body "Dashboard Clozemaster cristye / Toggle Dropdown Dashboard Leaderboard Activity …" at bounding box center [257, 88] width 515 height 1430
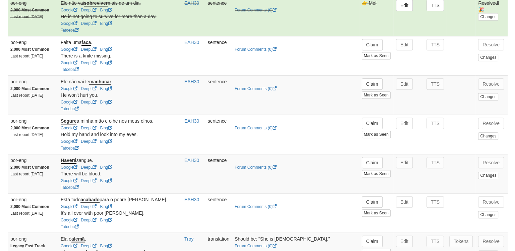
scroll to position [739, 0]
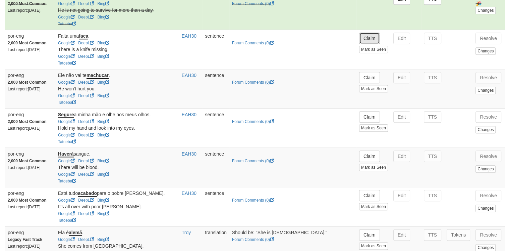
click at [369, 42] on button "Claim" at bounding box center [369, 38] width 21 height 11
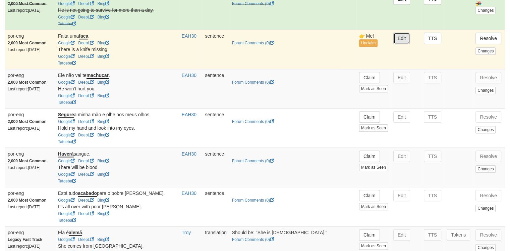
click at [399, 42] on button "Edit" at bounding box center [402, 38] width 17 height 11
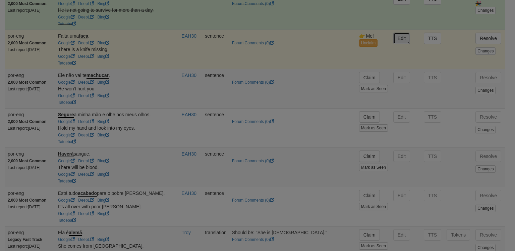
type input "**********"
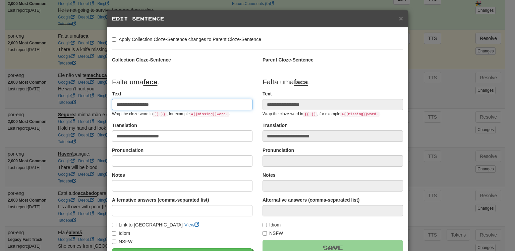
drag, startPoint x: 128, startPoint y: 104, endPoint x: 96, endPoint y: 104, distance: 32.2
click at [96, 104] on div "**********" at bounding box center [257, 125] width 515 height 251
type input "**********"
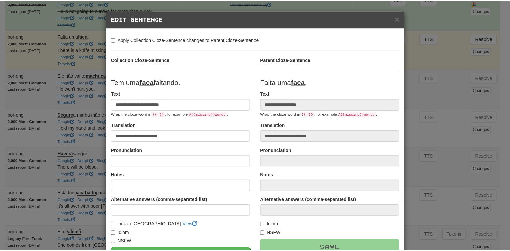
scroll to position [76, 0]
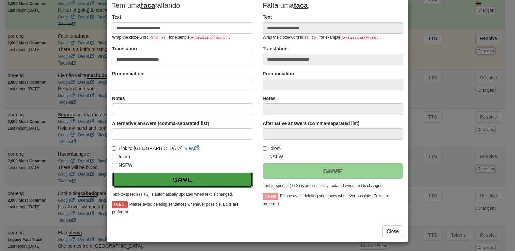
click at [169, 176] on button "Save" at bounding box center [182, 179] width 141 height 15
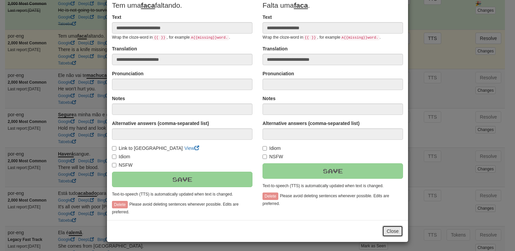
click at [390, 226] on button "Close" at bounding box center [392, 230] width 21 height 11
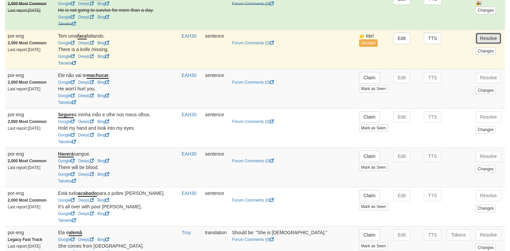
click at [492, 44] on button "Resolve" at bounding box center [489, 38] width 26 height 11
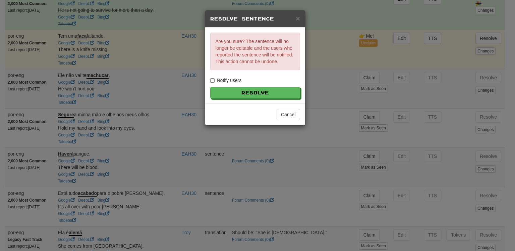
click at [236, 77] on label "Notify users" at bounding box center [226, 80] width 32 height 7
click at [262, 95] on button "Resolve" at bounding box center [256, 92] width 90 height 11
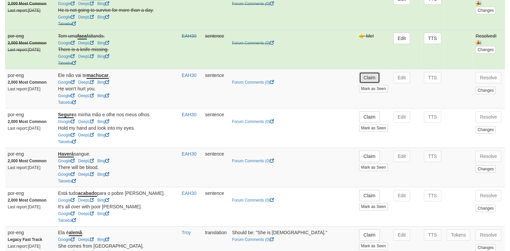
click at [377, 80] on button "Claim" at bounding box center [369, 77] width 21 height 11
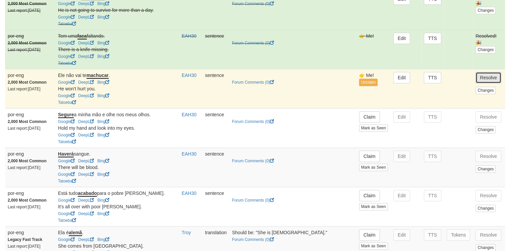
click at [492, 79] on button "Resolve" at bounding box center [489, 77] width 26 height 11
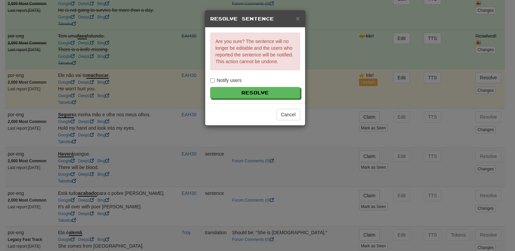
click at [229, 81] on label "Notify users" at bounding box center [226, 80] width 32 height 7
click at [239, 89] on button "Resolve" at bounding box center [256, 92] width 90 height 11
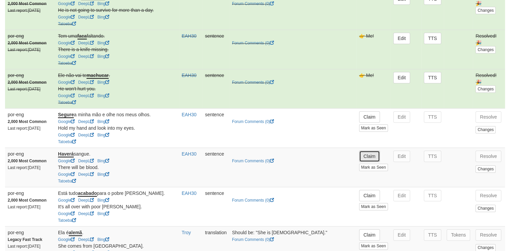
click at [373, 158] on button "Claim" at bounding box center [369, 155] width 21 height 11
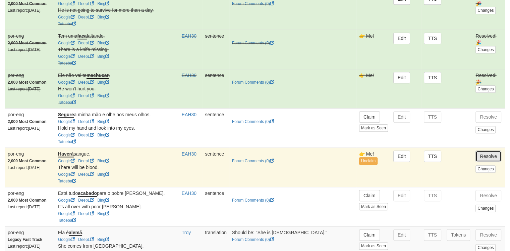
click at [491, 158] on button "Resolve" at bounding box center [489, 155] width 26 height 11
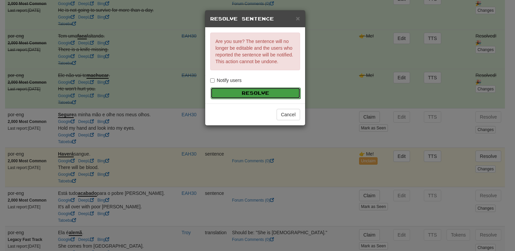
click at [227, 95] on button "Resolve" at bounding box center [256, 92] width 90 height 11
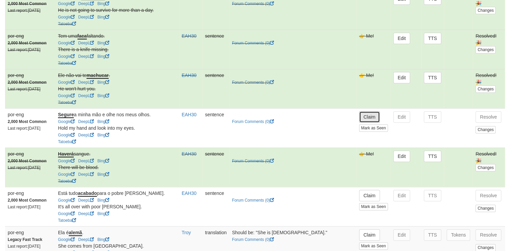
click at [370, 122] on button "Claim" at bounding box center [369, 116] width 21 height 11
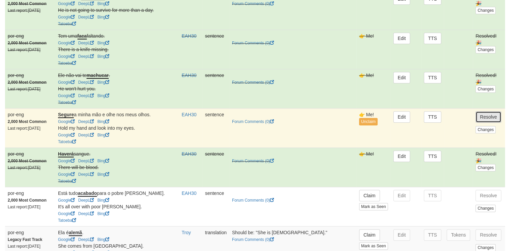
click at [489, 119] on button "Resolve" at bounding box center [489, 116] width 26 height 11
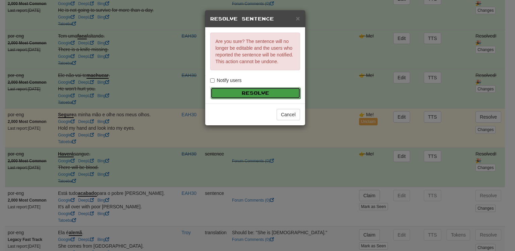
click at [267, 94] on button "Resolve" at bounding box center [256, 92] width 90 height 11
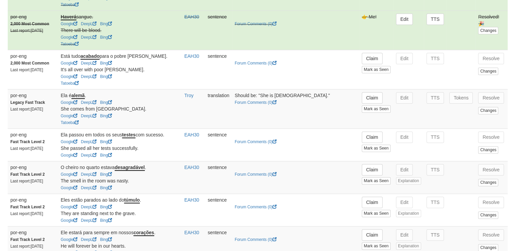
scroll to position [879, 0]
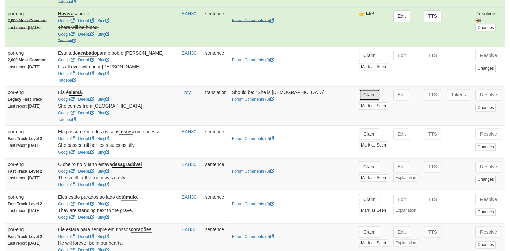
click at [377, 95] on button "Claim" at bounding box center [369, 94] width 21 height 11
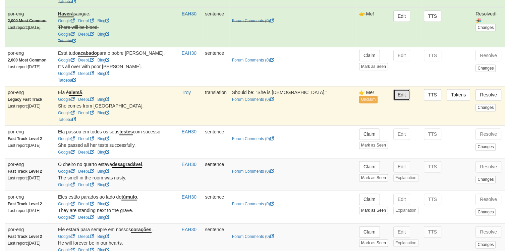
click at [397, 98] on button "Edit" at bounding box center [402, 94] width 17 height 11
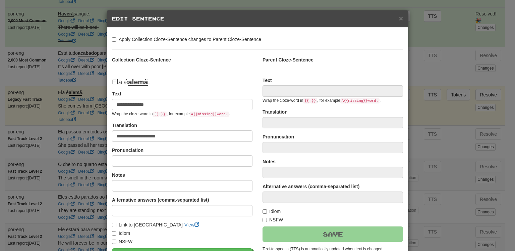
type input "**********"
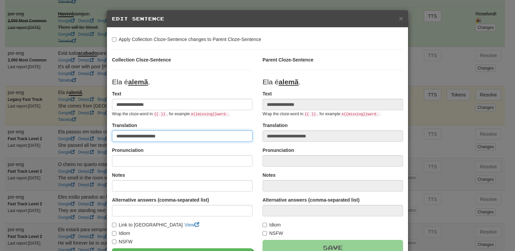
drag, startPoint x: 122, startPoint y: 135, endPoint x: 309, endPoint y: 117, distance: 188.4
click at [309, 117] on div "**********" at bounding box center [257, 173] width 301 height 235
type input "**********"
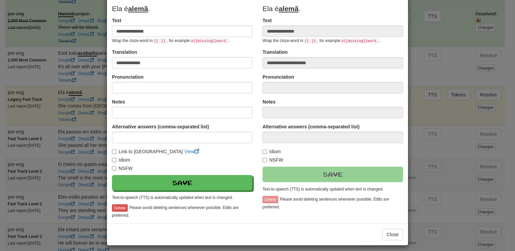
scroll to position [76, 0]
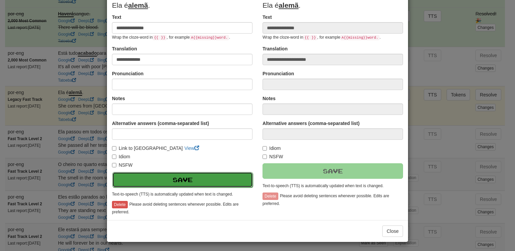
click at [199, 184] on button "Save" at bounding box center [182, 179] width 141 height 15
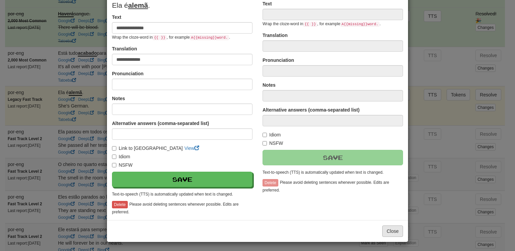
type input "**********"
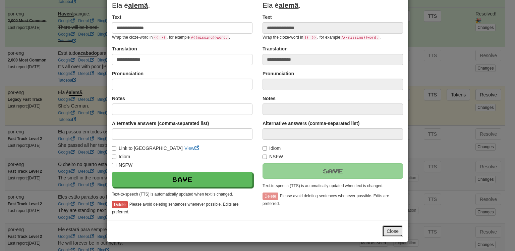
click at [400, 225] on button "Close" at bounding box center [392, 230] width 21 height 11
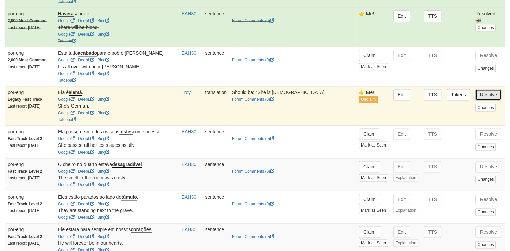
click at [487, 95] on button "Resolve" at bounding box center [489, 94] width 26 height 11
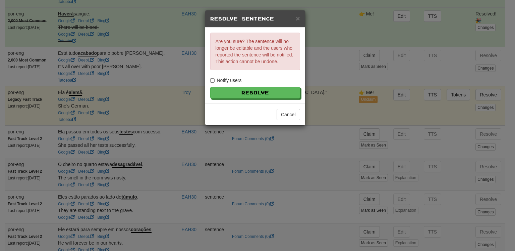
click at [238, 81] on label "Notify users" at bounding box center [226, 80] width 32 height 7
click at [245, 87] on button "Resolve" at bounding box center [256, 92] width 90 height 11
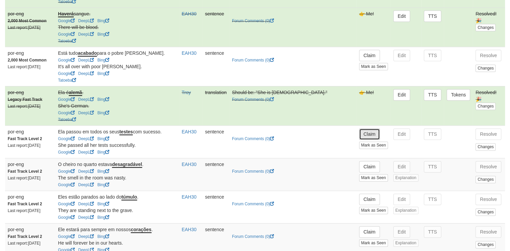
click at [369, 137] on button "Claim" at bounding box center [369, 133] width 21 height 11
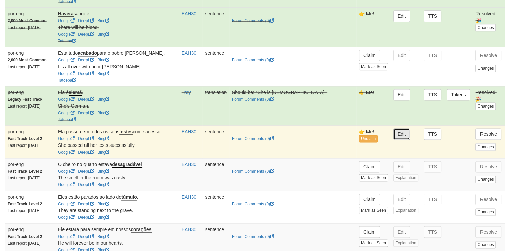
click at [404, 136] on button "Edit" at bounding box center [402, 133] width 17 height 11
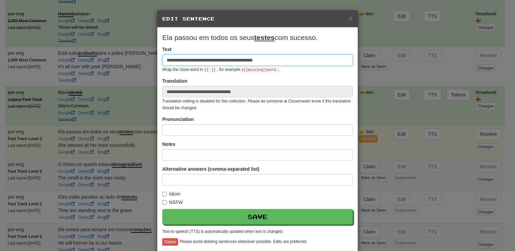
click at [226, 60] on input "**********" at bounding box center [257, 59] width 191 height 11
click at [245, 61] on input "**********" at bounding box center [257, 59] width 191 height 11
type input "**********"
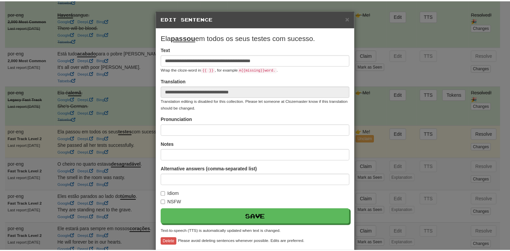
scroll to position [31, 0]
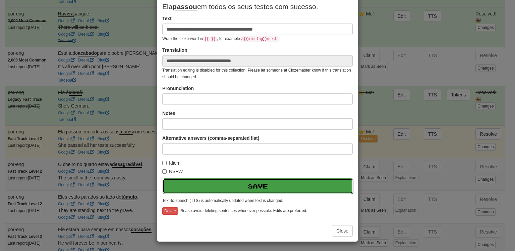
click at [297, 192] on button "Save" at bounding box center [258, 185] width 191 height 15
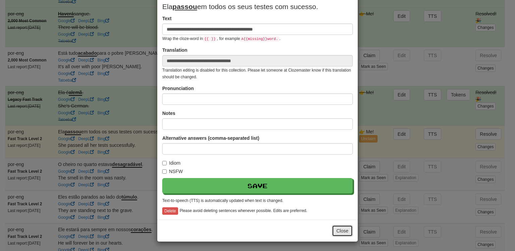
click at [342, 234] on button "Close" at bounding box center [342, 230] width 21 height 11
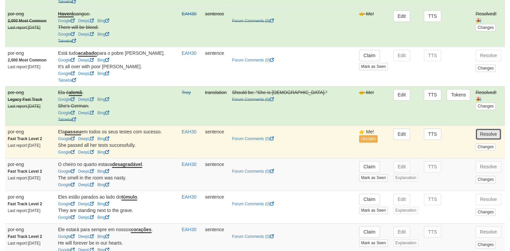
click at [489, 137] on button "Resolve" at bounding box center [489, 133] width 26 height 11
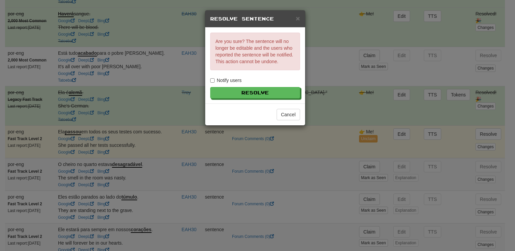
click at [232, 79] on label "Notify users" at bounding box center [226, 80] width 32 height 7
click at [243, 96] on button "Resolve" at bounding box center [256, 92] width 90 height 11
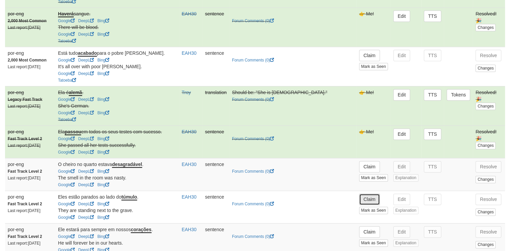
click at [368, 200] on button "Claim" at bounding box center [369, 198] width 21 height 11
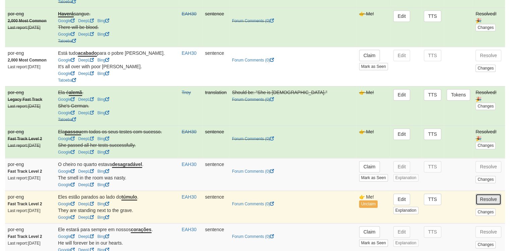
click at [478, 202] on button "Resolve" at bounding box center [489, 198] width 26 height 11
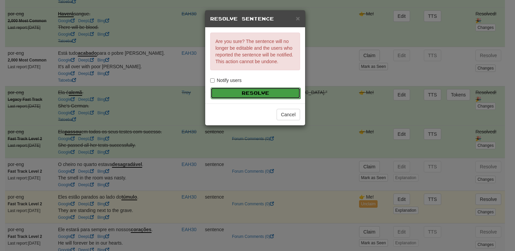
click at [286, 94] on button "Resolve" at bounding box center [256, 92] width 90 height 11
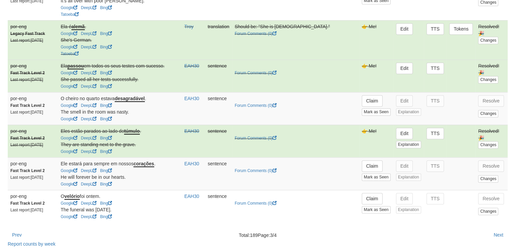
scroll to position [966, 0]
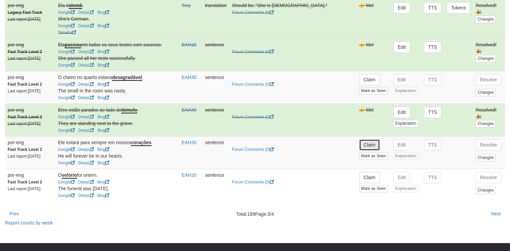
click at [364, 148] on button "Claim" at bounding box center [369, 144] width 21 height 11
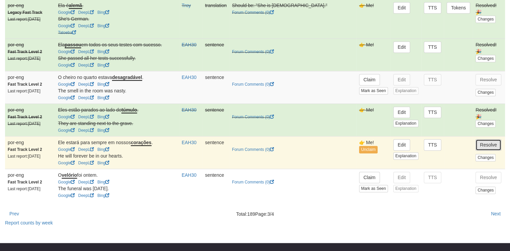
click at [478, 144] on button "Resolve" at bounding box center [489, 144] width 26 height 11
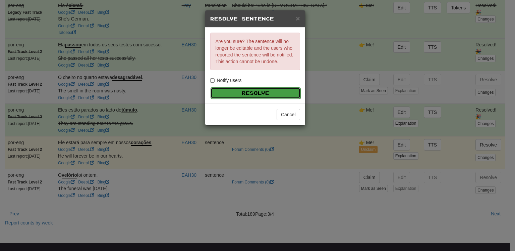
click at [253, 87] on button "Resolve" at bounding box center [256, 92] width 90 height 11
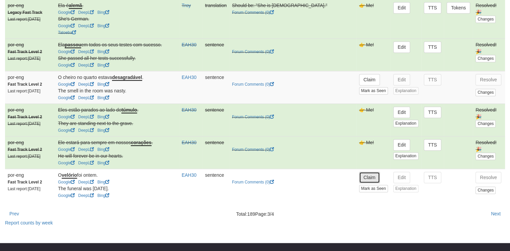
click at [373, 183] on button "Claim" at bounding box center [369, 176] width 21 height 11
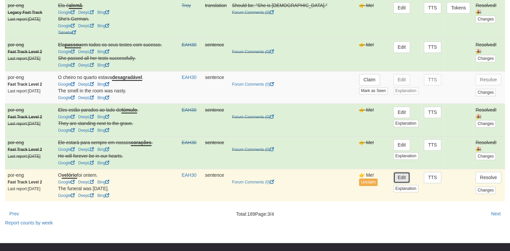
click at [406, 180] on button "Edit" at bounding box center [402, 176] width 17 height 11
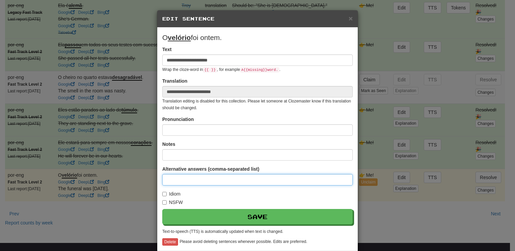
click at [192, 181] on input at bounding box center [257, 179] width 191 height 11
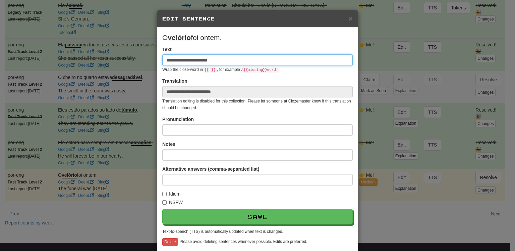
click at [185, 61] on input "**********" at bounding box center [257, 59] width 191 height 11
type input "**********"
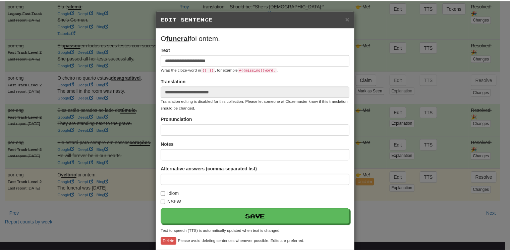
scroll to position [31, 0]
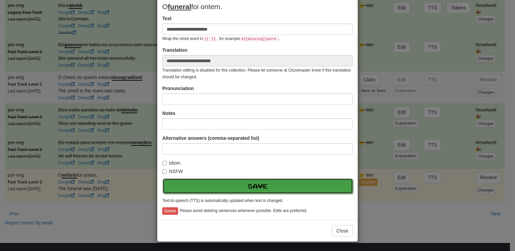
click at [300, 182] on button "Save" at bounding box center [258, 185] width 191 height 15
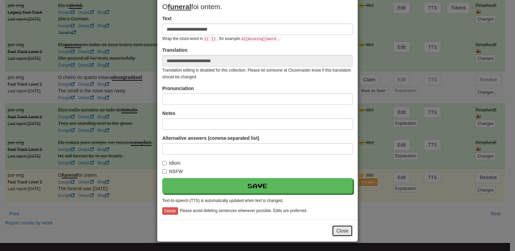
click at [337, 232] on button "Close" at bounding box center [342, 230] width 21 height 11
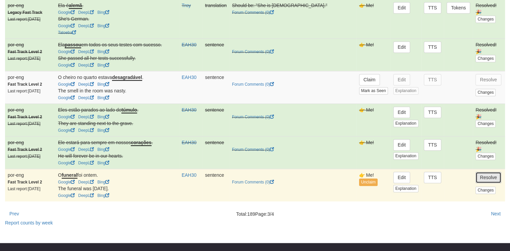
click at [490, 181] on button "Resolve" at bounding box center [489, 176] width 26 height 11
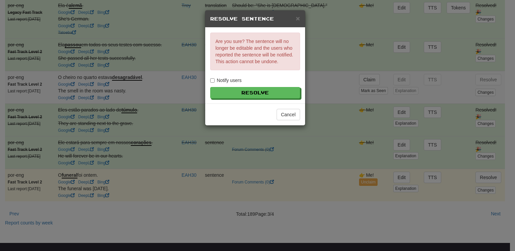
click at [234, 76] on div "Are you sure? The sentence will no longer be editable and the users who reporte…" at bounding box center [255, 66] width 100 height 76
click at [233, 77] on label "Notify users" at bounding box center [226, 80] width 32 height 7
click at [243, 88] on button "Resolve" at bounding box center [256, 92] width 90 height 11
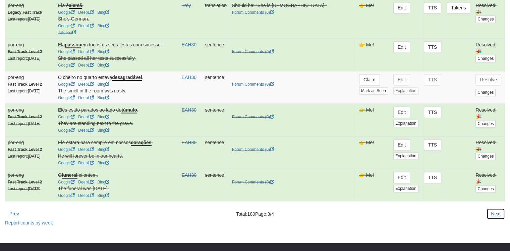
click at [499, 216] on button "Next" at bounding box center [496, 213] width 18 height 11
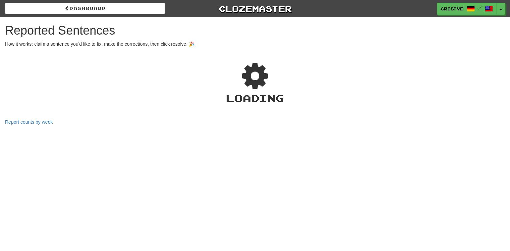
select select "***"
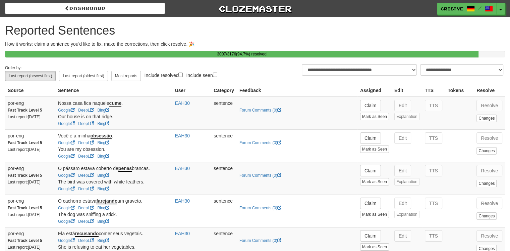
click at [354, 145] on td "Forum Comments ( 0 )" at bounding box center [297, 145] width 121 height 33
click at [375, 144] on button "Claim" at bounding box center [370, 137] width 21 height 11
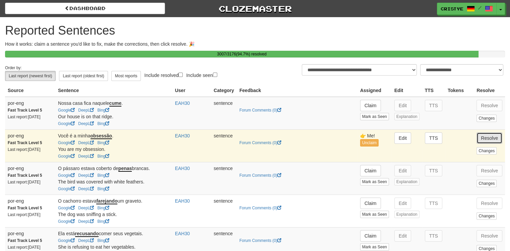
click at [486, 144] on button "Resolve" at bounding box center [490, 137] width 26 height 11
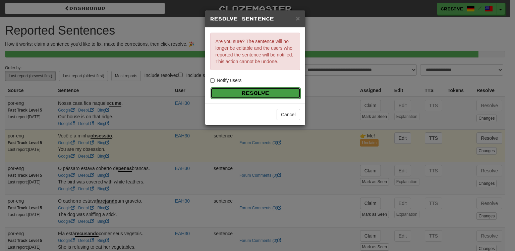
click at [224, 90] on button "Resolve" at bounding box center [256, 92] width 90 height 11
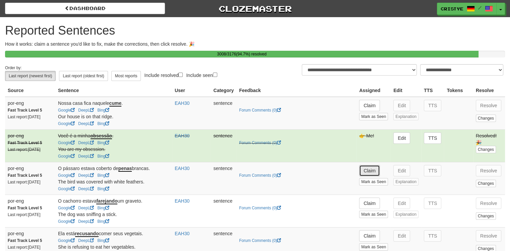
click at [368, 176] on button "Claim" at bounding box center [369, 170] width 21 height 11
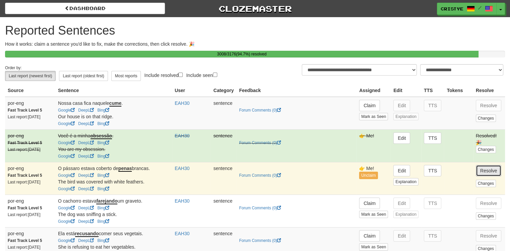
click at [488, 176] on button "Resolve" at bounding box center [489, 170] width 26 height 11
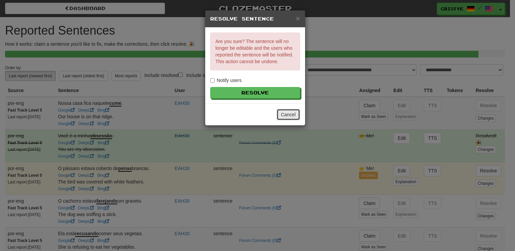
click at [285, 112] on button "Cancel" at bounding box center [288, 114] width 23 height 11
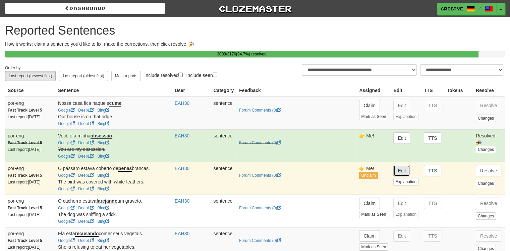
click at [394, 176] on button "Edit" at bounding box center [402, 170] width 17 height 11
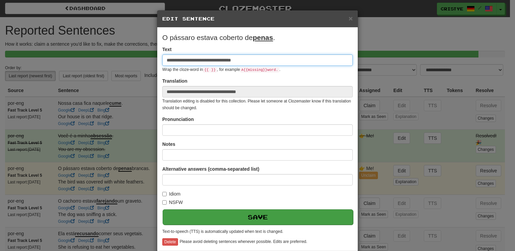
type input "**********"
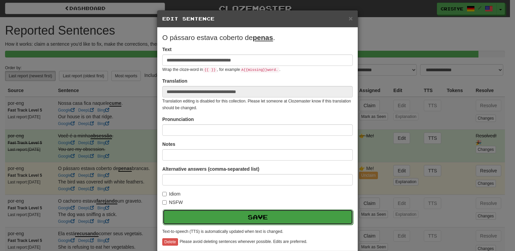
click at [297, 212] on button "Save" at bounding box center [258, 216] width 191 height 15
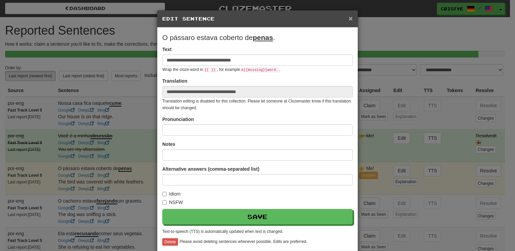
click at [349, 17] on span "×" at bounding box center [351, 18] width 4 height 8
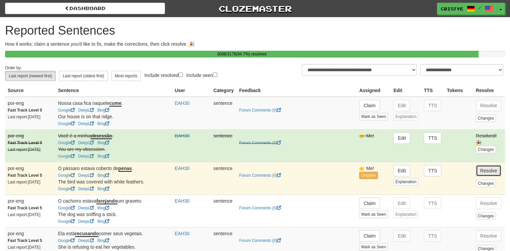
click at [478, 172] on button "Resolve" at bounding box center [489, 170] width 26 height 11
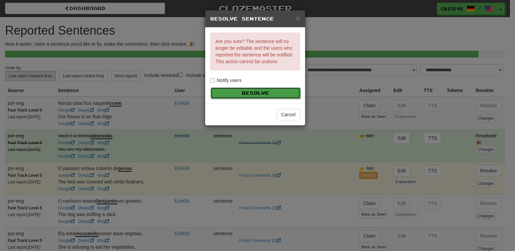
click at [230, 98] on button "Resolve" at bounding box center [256, 92] width 90 height 11
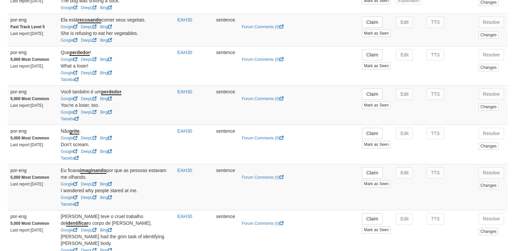
scroll to position [259, 0]
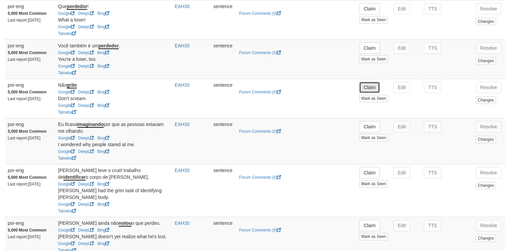
click at [368, 93] on button "Claim" at bounding box center [369, 87] width 21 height 11
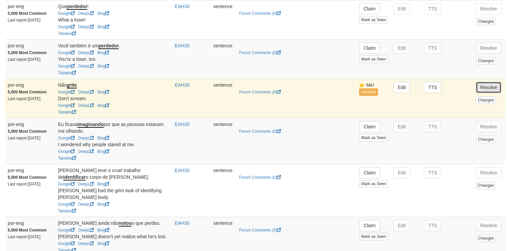
click at [480, 93] on button "Resolve" at bounding box center [489, 87] width 26 height 11
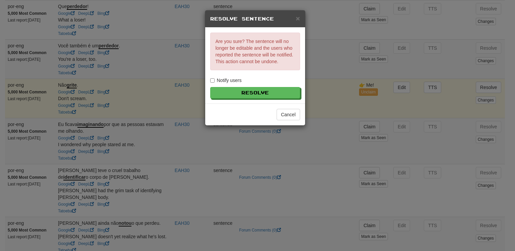
click at [236, 78] on label "Notify users" at bounding box center [226, 80] width 32 height 7
click at [246, 88] on button "Resolve" at bounding box center [256, 92] width 90 height 11
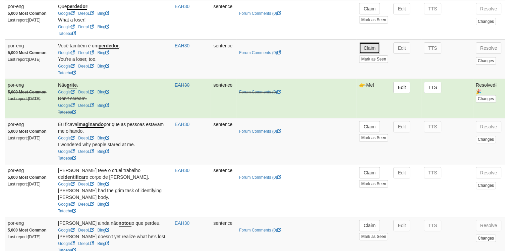
click at [365, 53] on button "Claim" at bounding box center [369, 47] width 21 height 11
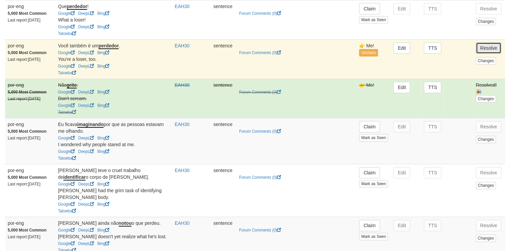
click at [492, 51] on button "Resolve" at bounding box center [489, 47] width 26 height 11
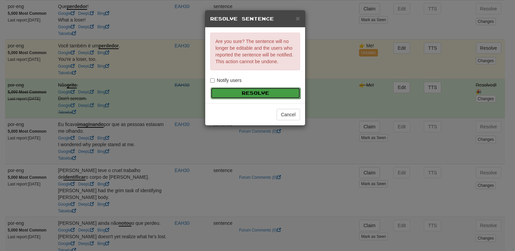
click at [282, 90] on button "Resolve" at bounding box center [256, 92] width 90 height 11
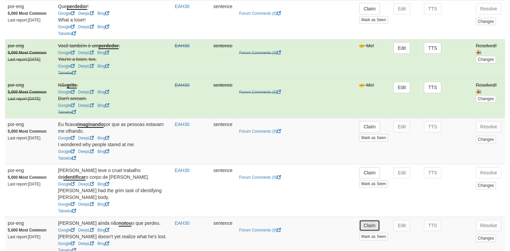
click at [368, 219] on button "Claim" at bounding box center [369, 224] width 21 height 11
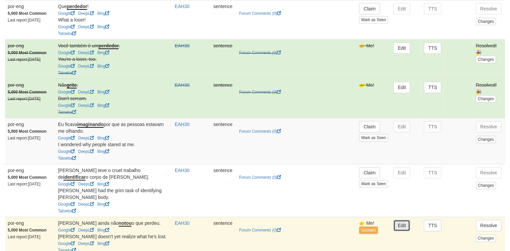
click at [400, 223] on button "Edit" at bounding box center [402, 224] width 17 height 11
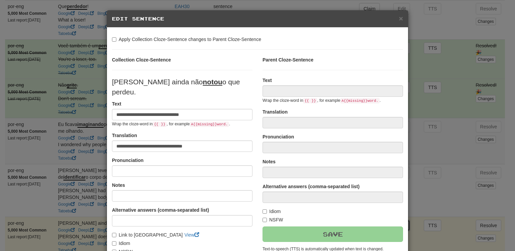
type input "**********"
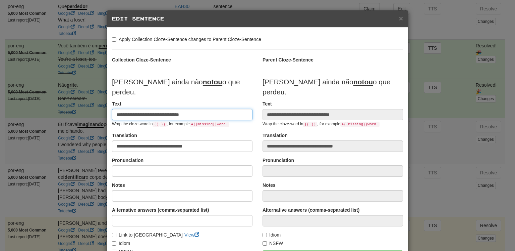
click at [161, 109] on input "**********" at bounding box center [182, 114] width 141 height 11
type input "**********"
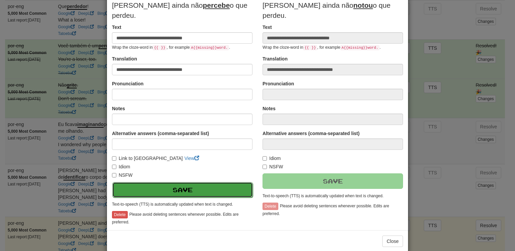
click at [204, 183] on button "Save" at bounding box center [182, 189] width 141 height 15
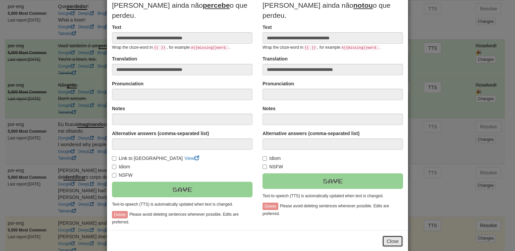
click at [386, 235] on button "Close" at bounding box center [392, 240] width 21 height 11
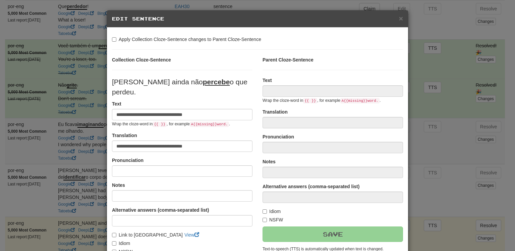
type input "**********"
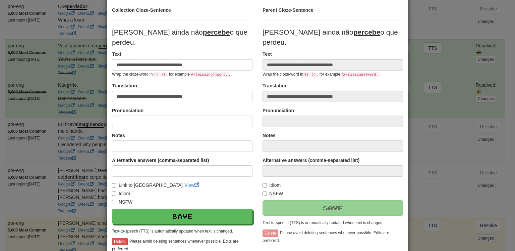
scroll to position [56, 0]
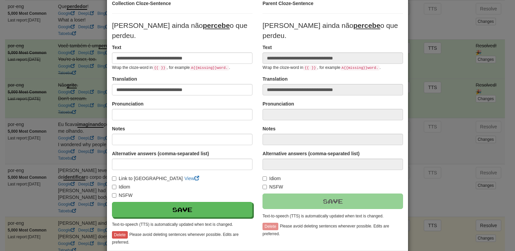
click at [227, 192] on div "NSFW" at bounding box center [182, 195] width 141 height 7
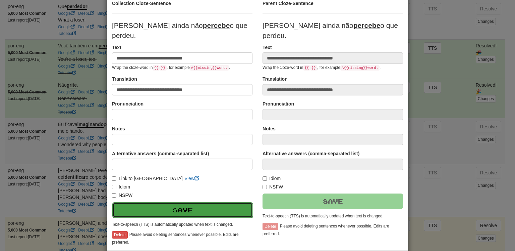
click at [216, 202] on button "Save" at bounding box center [182, 209] width 141 height 15
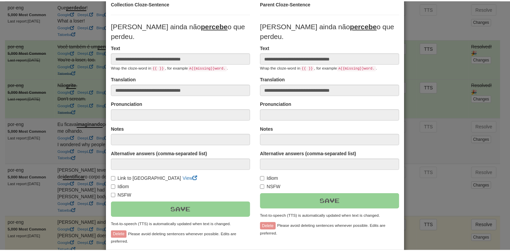
scroll to position [76, 0]
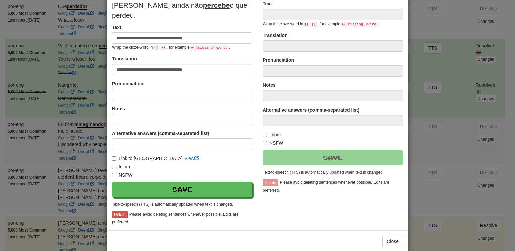
type input "**********"
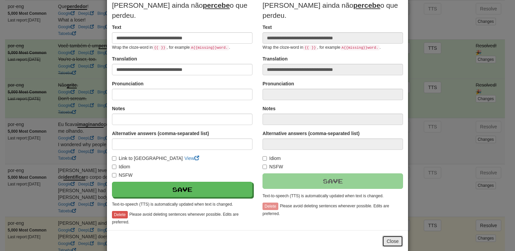
click at [394, 235] on button "Close" at bounding box center [392, 240] width 21 height 11
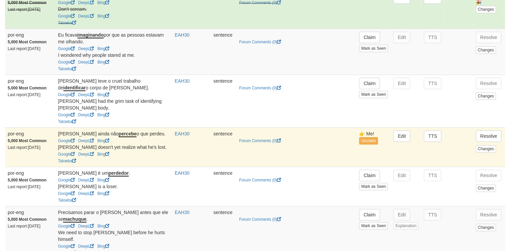
scroll to position [357, 0]
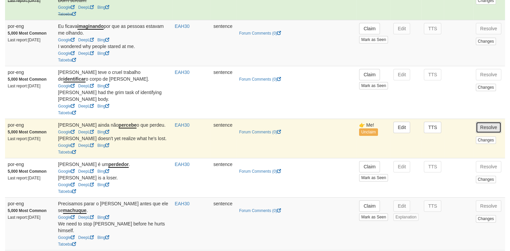
click at [491, 121] on button "Resolve" at bounding box center [489, 126] width 26 height 11
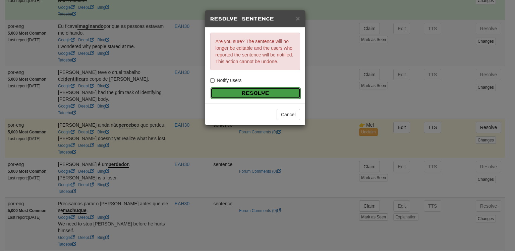
click at [235, 88] on button "Resolve" at bounding box center [256, 92] width 90 height 11
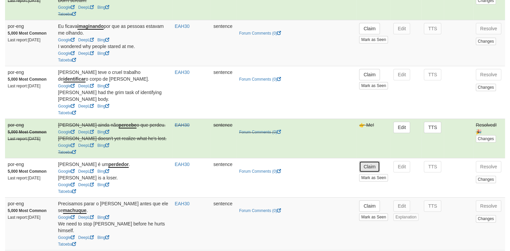
click at [375, 161] on button "Claim" at bounding box center [369, 166] width 21 height 11
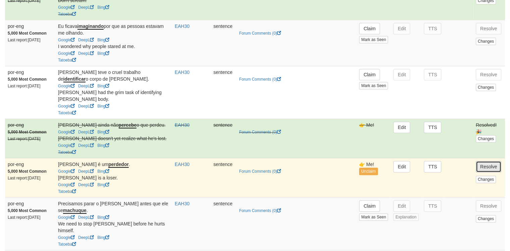
click at [482, 163] on button "Resolve" at bounding box center [489, 166] width 26 height 11
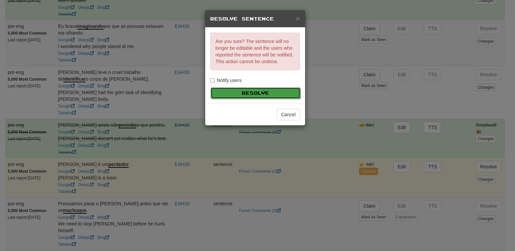
click at [235, 96] on button "Resolve" at bounding box center [256, 92] width 90 height 11
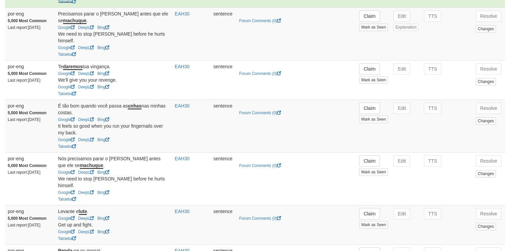
scroll to position [554, 0]
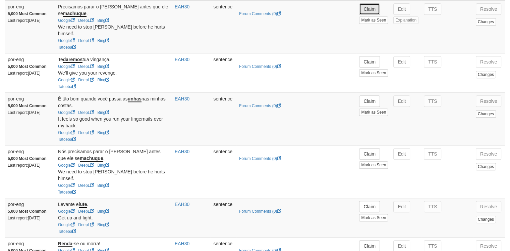
click at [373, 8] on button "Claim" at bounding box center [369, 8] width 21 height 11
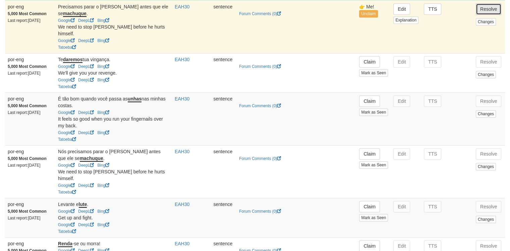
click at [491, 4] on button "Resolve" at bounding box center [489, 8] width 26 height 11
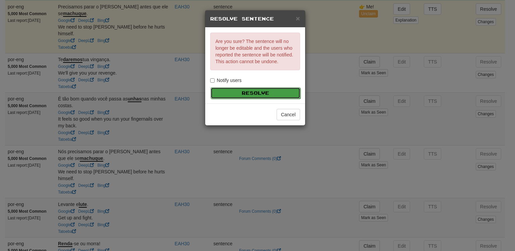
click at [239, 95] on button "Resolve" at bounding box center [256, 92] width 90 height 11
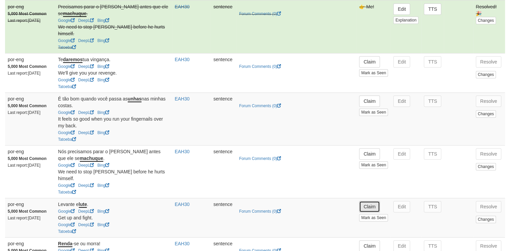
click at [371, 201] on button "Claim" at bounding box center [369, 206] width 21 height 11
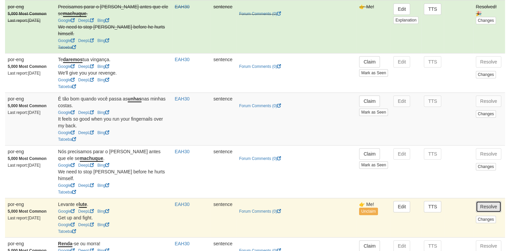
click at [491, 201] on button "Resolve" at bounding box center [489, 206] width 26 height 11
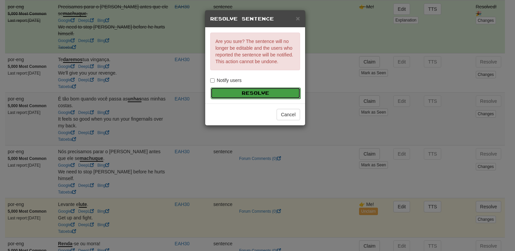
click at [286, 96] on button "Resolve" at bounding box center [256, 92] width 90 height 11
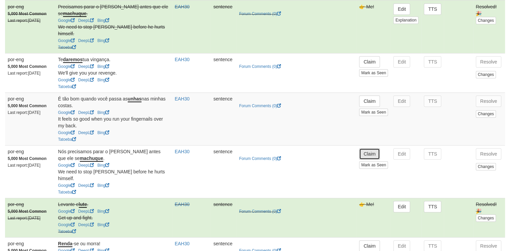
click at [372, 148] on button "Claim" at bounding box center [369, 153] width 21 height 11
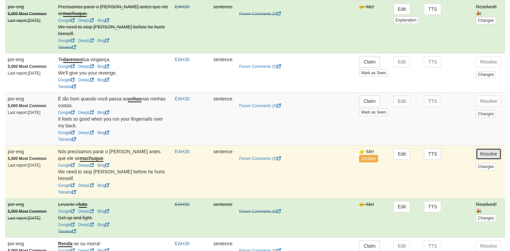
click at [484, 148] on button "Resolve" at bounding box center [489, 153] width 26 height 11
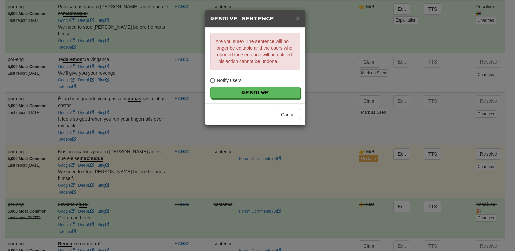
click at [259, 86] on div "Are you sure? The sentence will no longer be editable and the users who reporte…" at bounding box center [255, 66] width 100 height 76
click at [260, 92] on button "Resolve" at bounding box center [256, 92] width 90 height 11
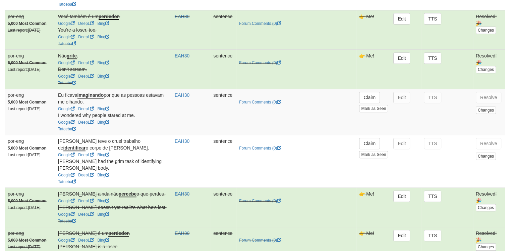
scroll to position [109, 0]
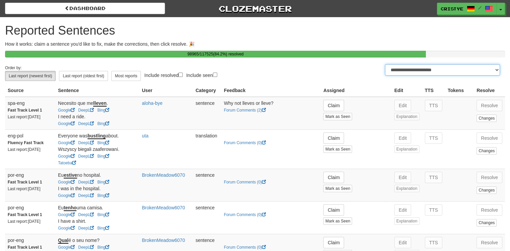
click at [432, 70] on select "**********" at bounding box center [442, 69] width 115 height 11
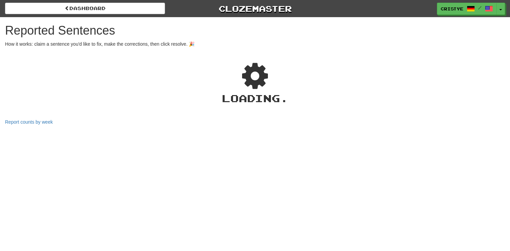
select select "***"
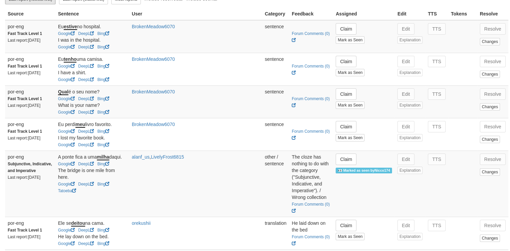
scroll to position [69, 0]
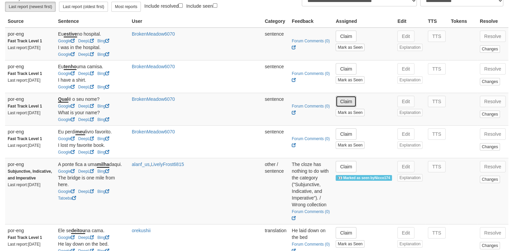
click at [342, 105] on button "Claim" at bounding box center [346, 101] width 21 height 11
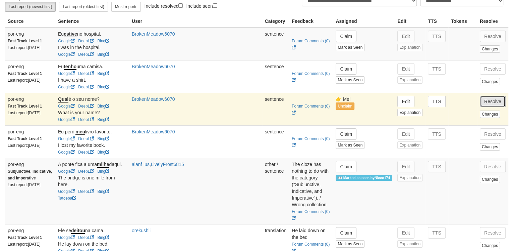
click at [500, 102] on button "Resolve" at bounding box center [493, 101] width 26 height 11
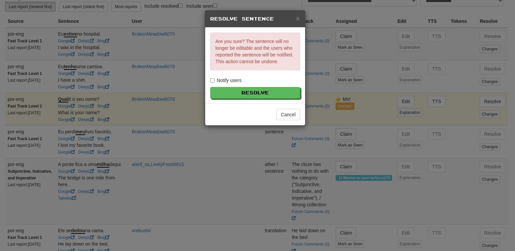
click at [227, 79] on label "Notify users" at bounding box center [226, 80] width 32 height 7
click at [233, 90] on button "Resolve" at bounding box center [256, 92] width 90 height 11
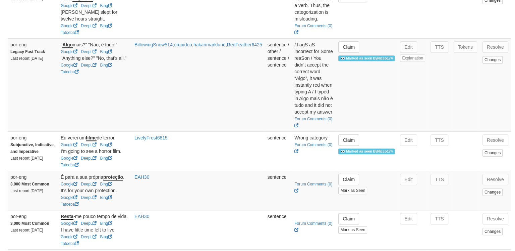
scroll to position [503, 0]
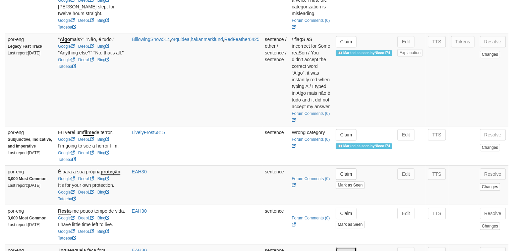
click at [340, 247] on button "Claim" at bounding box center [346, 252] width 21 height 11
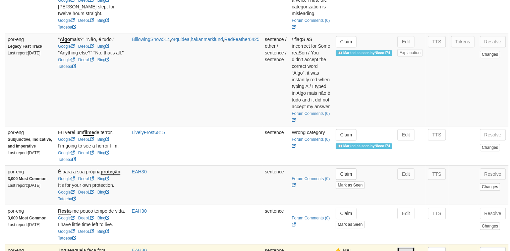
click at [405, 247] on button "Edit" at bounding box center [406, 252] width 17 height 11
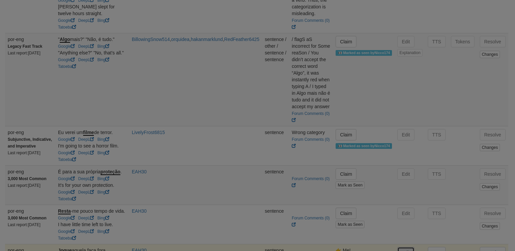
type input "**********"
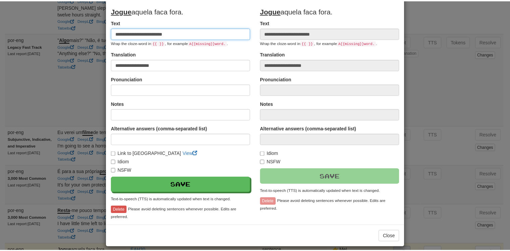
scroll to position [76, 0]
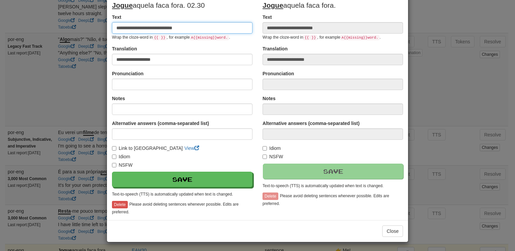
click at [112, 171] on button "Save" at bounding box center [182, 178] width 141 height 15
click at [209, 27] on input "**********" at bounding box center [182, 27] width 141 height 11
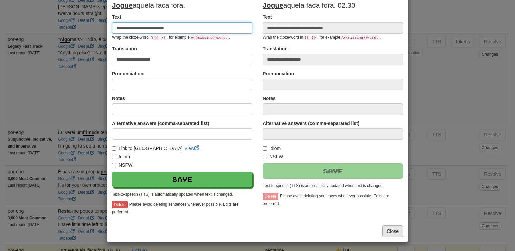
type input "**********"
click at [393, 228] on button "Close" at bounding box center [392, 230] width 21 height 11
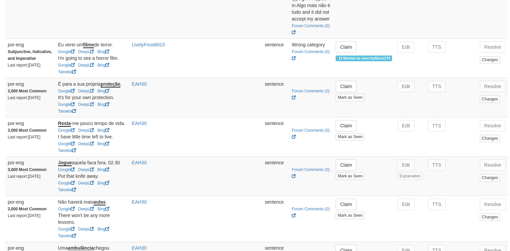
scroll to position [593, 0]
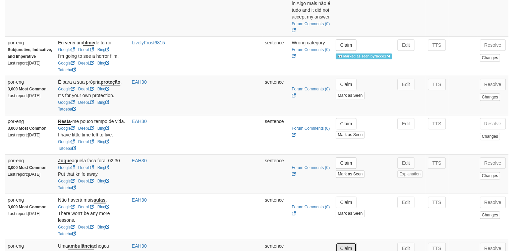
click at [343, 242] on button "Claim" at bounding box center [346, 247] width 21 height 11
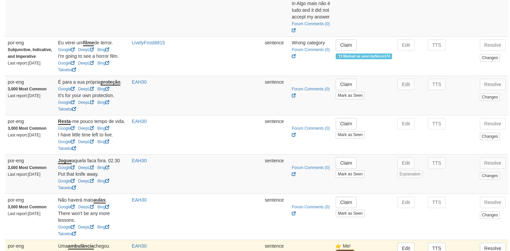
click at [342, 249] on button "Unclaim" at bounding box center [345, 252] width 18 height 7
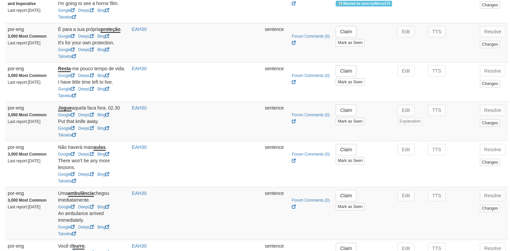
scroll to position [673, 0]
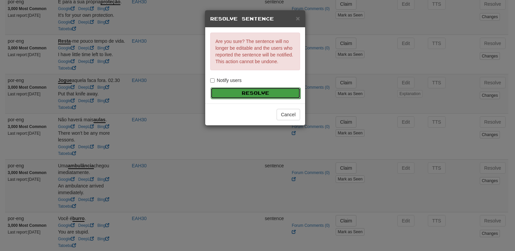
click at [264, 93] on button "Resolve" at bounding box center [256, 92] width 90 height 11
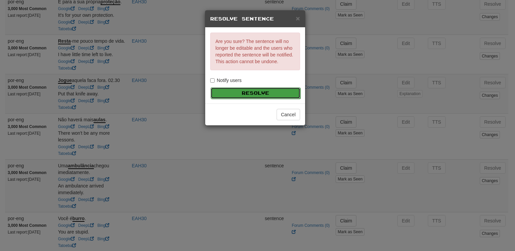
click at [267, 94] on button "Resolve" at bounding box center [256, 92] width 90 height 11
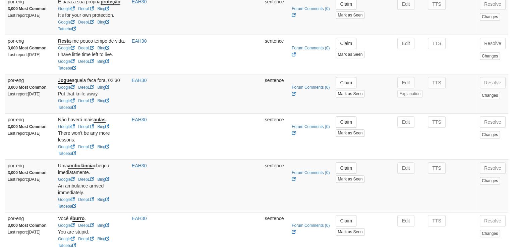
click at [510, 131] on html "Dashboard Clozemaster cristye / Toggle Dropdown Dashboard Leaderboard Activity …" at bounding box center [255, 233] width 510 height 1812
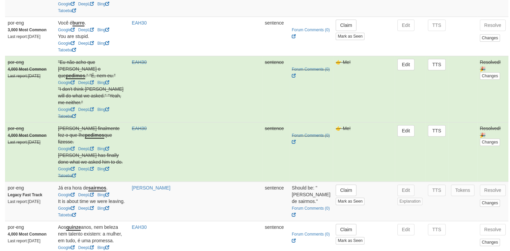
scroll to position [867, 0]
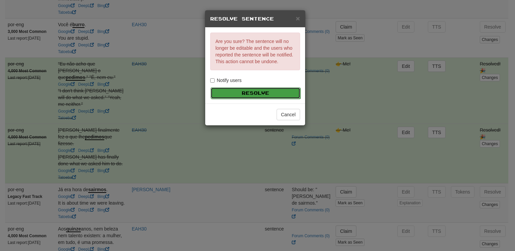
click at [284, 94] on button "Resolve" at bounding box center [256, 92] width 90 height 11
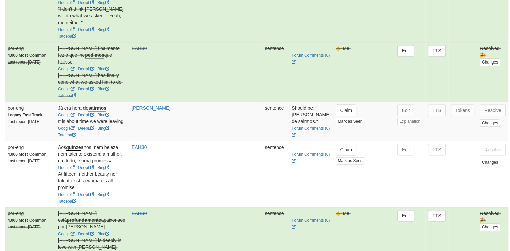
scroll to position [957, 0]
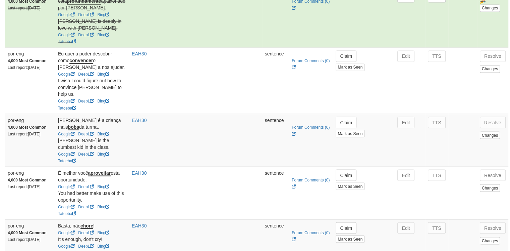
scroll to position [1171, 0]
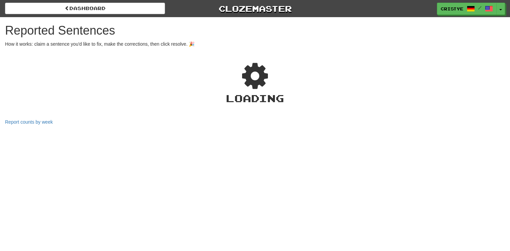
select select "***"
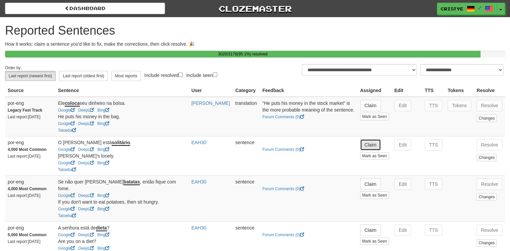
click at [373, 149] on button "Claim" at bounding box center [370, 144] width 21 height 11
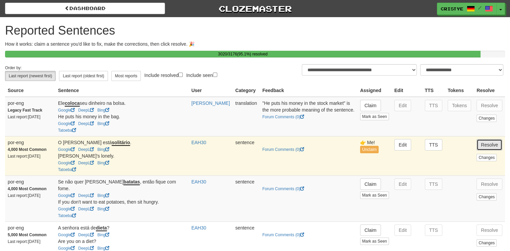
click at [488, 148] on button "Resolve" at bounding box center [490, 144] width 26 height 11
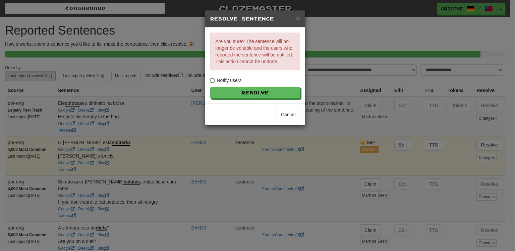
click at [226, 86] on div "Are you sure? The sentence will no longer be editable and the users who reporte…" at bounding box center [255, 66] width 100 height 76
click at [228, 88] on button "Resolve" at bounding box center [256, 92] width 90 height 11
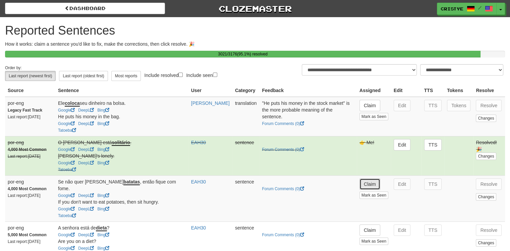
click at [370, 188] on button "Claim" at bounding box center [370, 183] width 21 height 11
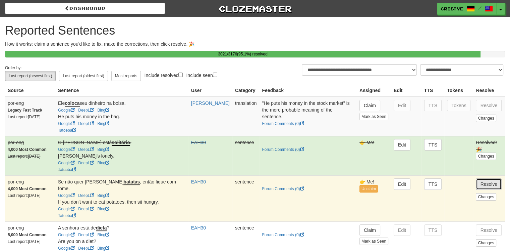
click at [496, 190] on button "Resolve" at bounding box center [489, 183] width 26 height 11
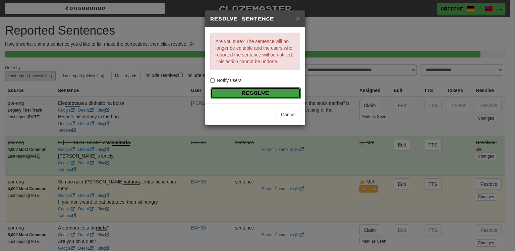
click at [242, 92] on button "Resolve" at bounding box center [256, 92] width 90 height 11
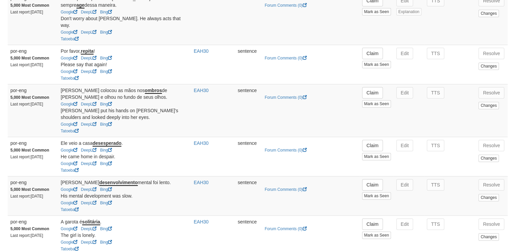
scroll to position [272, 0]
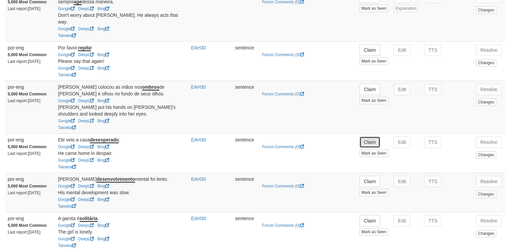
click at [376, 136] on button "Claim" at bounding box center [370, 141] width 21 height 11
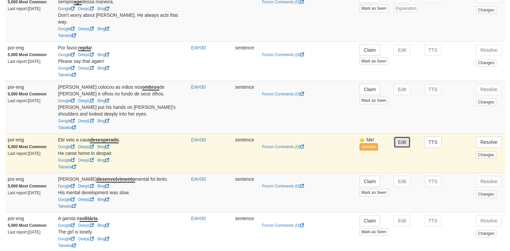
click at [404, 136] on button "Edit" at bounding box center [402, 141] width 17 height 11
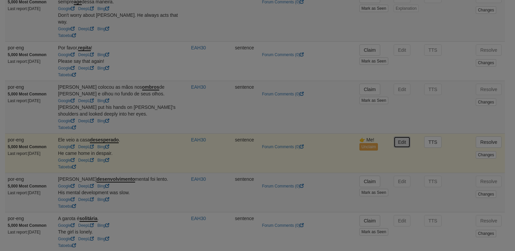
type input "**********"
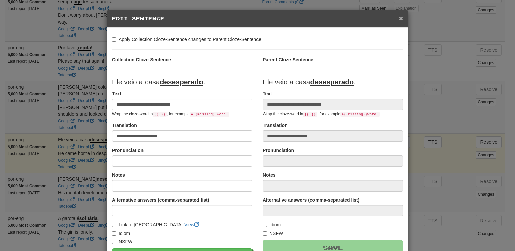
click at [400, 18] on span "×" at bounding box center [401, 18] width 4 height 8
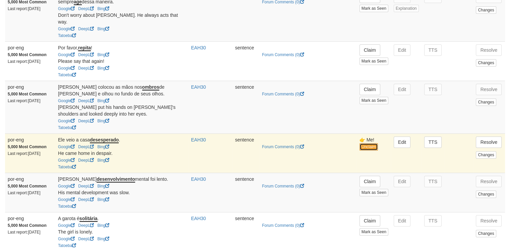
click at [368, 143] on button "Unclaim" at bounding box center [369, 146] width 18 height 7
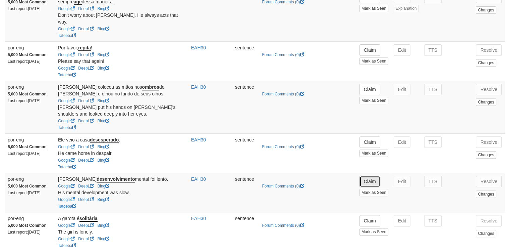
click at [370, 175] on button "Claim" at bounding box center [370, 180] width 21 height 11
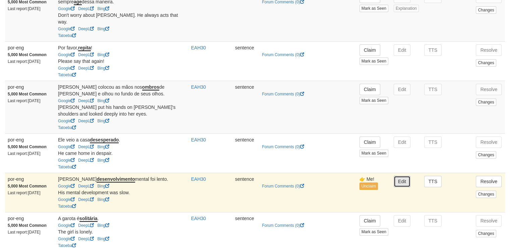
click at [404, 175] on button "Edit" at bounding box center [402, 180] width 17 height 11
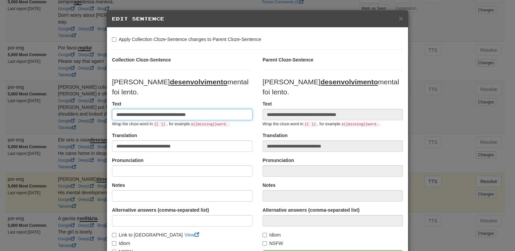
drag, startPoint x: 122, startPoint y: 102, endPoint x: 104, endPoint y: 102, distance: 18.5
click at [104, 102] on div "**********" at bounding box center [257, 125] width 515 height 251
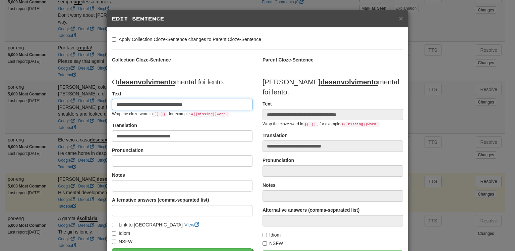
click at [178, 105] on input "**********" at bounding box center [182, 104] width 141 height 11
type input "**********"
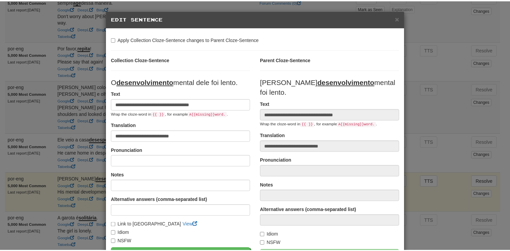
scroll to position [64, 0]
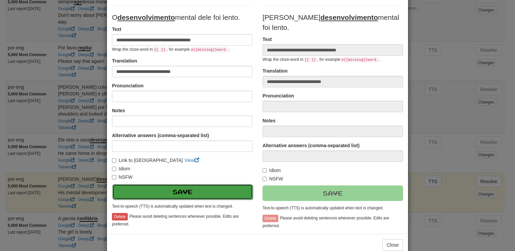
click at [233, 186] on button "Save" at bounding box center [182, 191] width 141 height 15
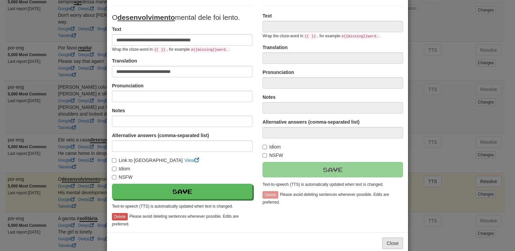
type input "**********"
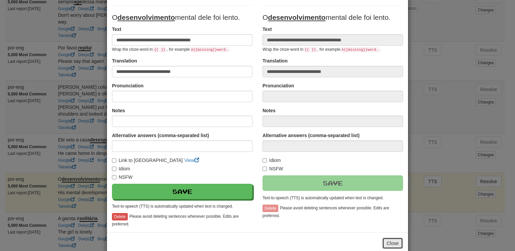
click at [395, 241] on button "Close" at bounding box center [392, 242] width 21 height 11
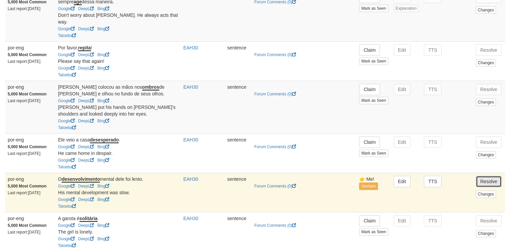
click at [489, 175] on button "Resolve" at bounding box center [489, 180] width 26 height 11
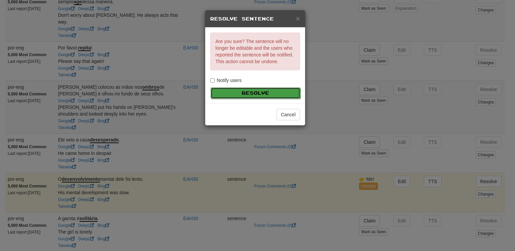
click at [234, 94] on button "Resolve" at bounding box center [256, 92] width 90 height 11
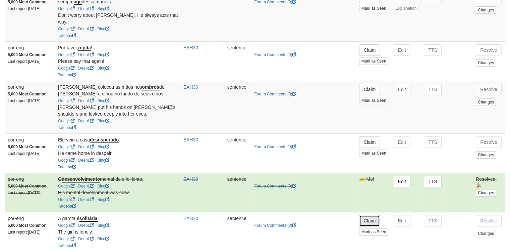
click at [361, 215] on button "Claim" at bounding box center [369, 220] width 21 height 11
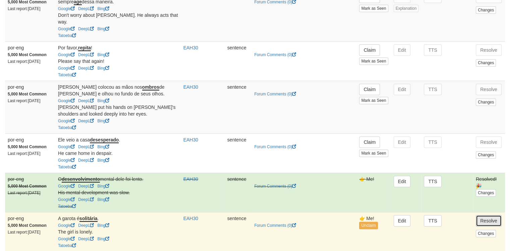
click at [479, 215] on button "Resolve" at bounding box center [489, 220] width 26 height 11
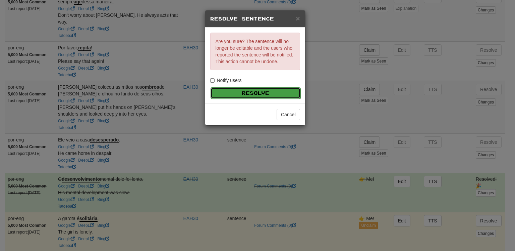
click at [268, 88] on button "Resolve" at bounding box center [256, 92] width 90 height 11
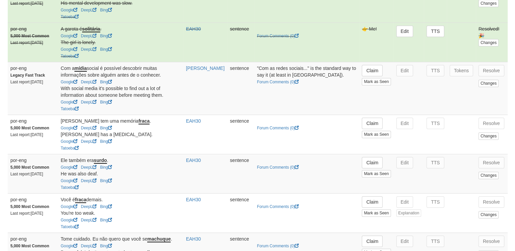
scroll to position [463, 0]
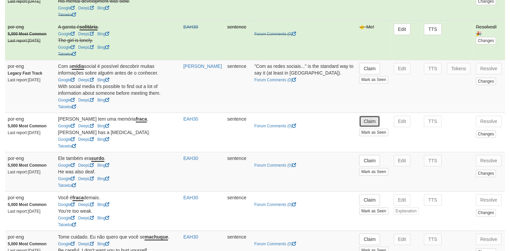
click at [369, 115] on button "Claim" at bounding box center [369, 120] width 21 height 11
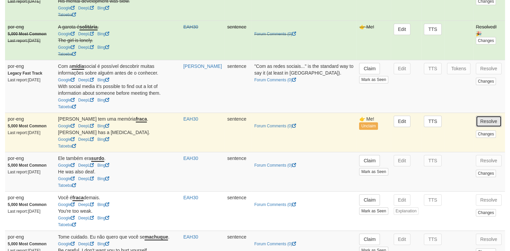
click at [489, 115] on button "Resolve" at bounding box center [489, 120] width 26 height 11
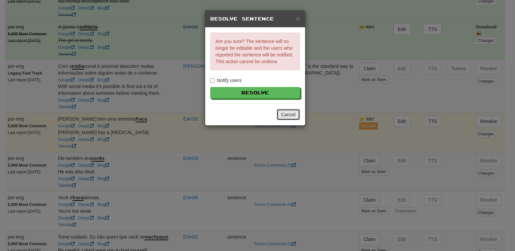
click at [291, 109] on button "Cancel" at bounding box center [288, 114] width 23 height 11
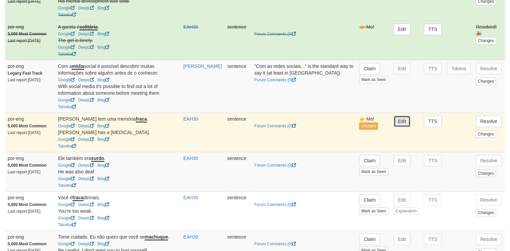
click at [401, 115] on button "Edit" at bounding box center [402, 120] width 17 height 11
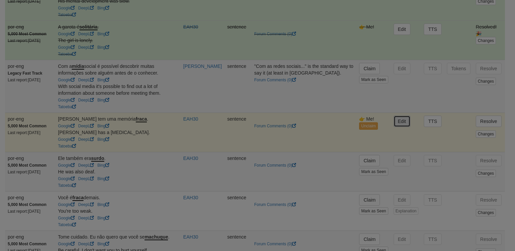
type input "**********"
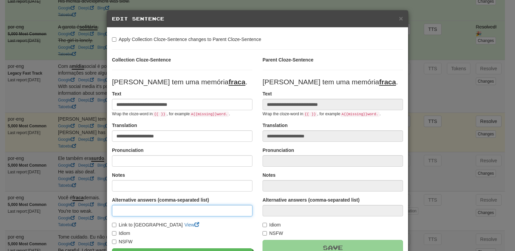
click at [158, 209] on input at bounding box center [182, 210] width 141 height 11
type input "*****"
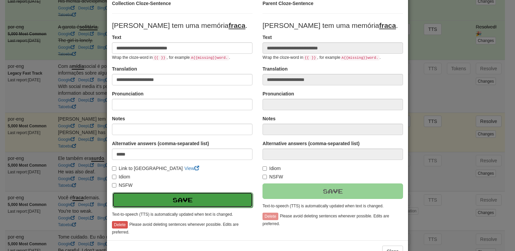
click at [236, 202] on button "Save" at bounding box center [182, 199] width 141 height 15
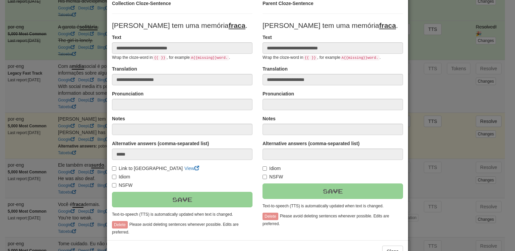
scroll to position [76, 0]
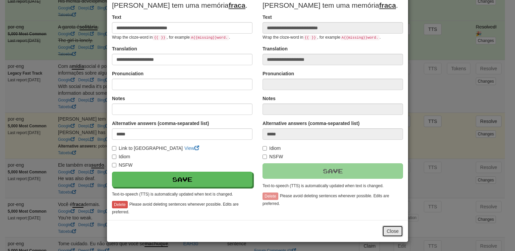
click at [391, 233] on button "Close" at bounding box center [392, 230] width 21 height 11
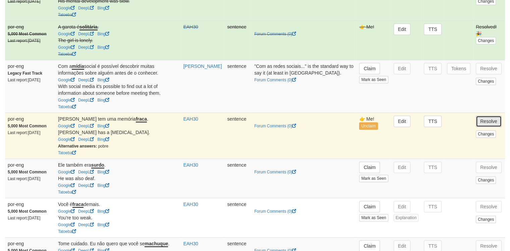
click at [493, 115] on button "Resolve" at bounding box center [489, 120] width 26 height 11
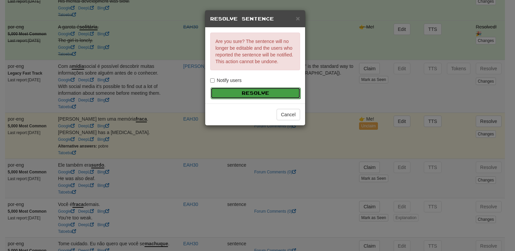
click at [287, 95] on button "Resolve" at bounding box center [256, 92] width 90 height 11
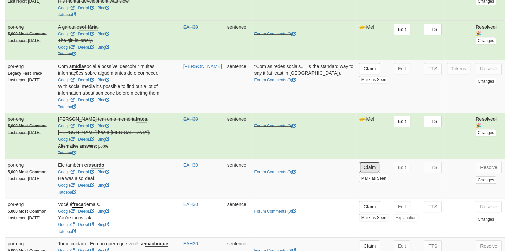
click at [365, 161] on button "Claim" at bounding box center [369, 166] width 21 height 11
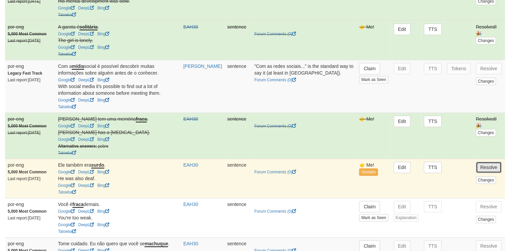
click at [490, 161] on button "Resolve" at bounding box center [489, 166] width 26 height 11
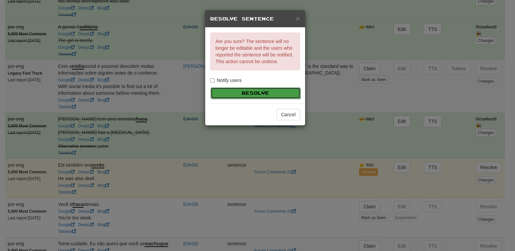
click at [271, 88] on button "Resolve" at bounding box center [256, 92] width 90 height 11
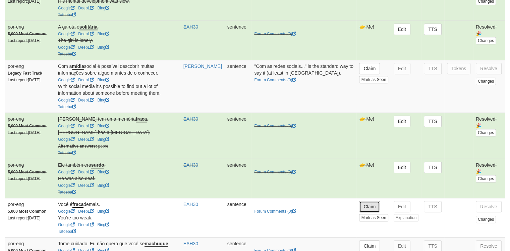
click at [368, 201] on button "Claim" at bounding box center [369, 206] width 21 height 11
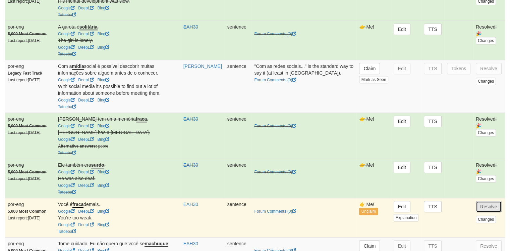
click at [495, 201] on button "Resolve" at bounding box center [489, 206] width 26 height 11
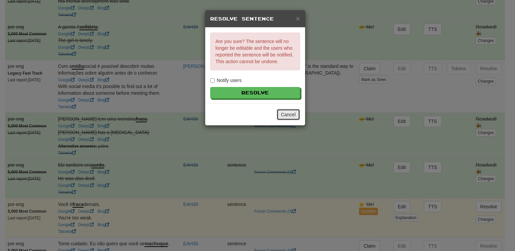
click at [298, 111] on button "Cancel" at bounding box center [288, 114] width 23 height 11
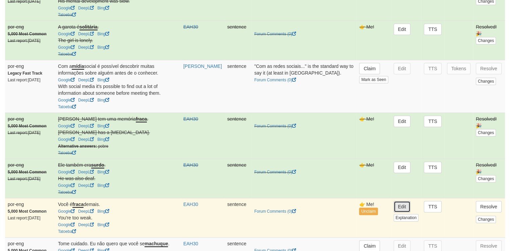
click at [399, 201] on button "Edit" at bounding box center [402, 206] width 17 height 11
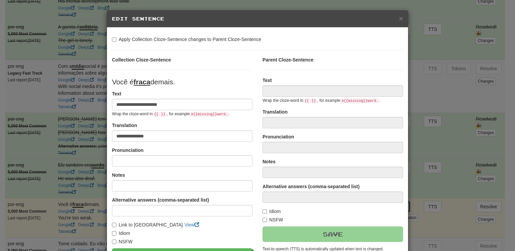
type input "**********"
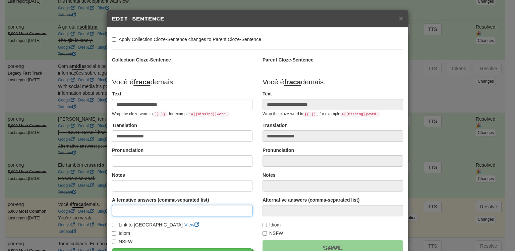
click at [188, 209] on input at bounding box center [182, 210] width 141 height 11
type input "*****"
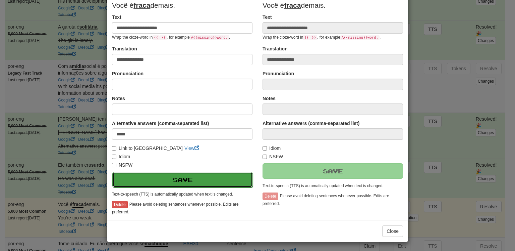
click at [217, 180] on button "Save" at bounding box center [182, 179] width 141 height 15
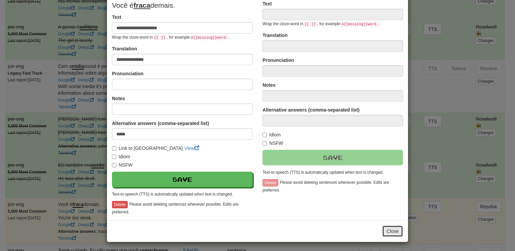
type input "**********"
type input "*****"
click at [387, 228] on button "Close" at bounding box center [392, 230] width 21 height 11
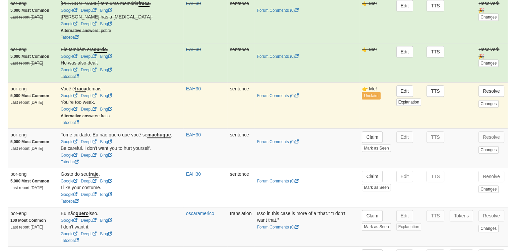
scroll to position [609, 0]
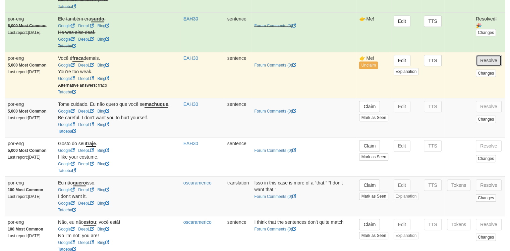
click at [492, 55] on button "Resolve" at bounding box center [489, 60] width 26 height 11
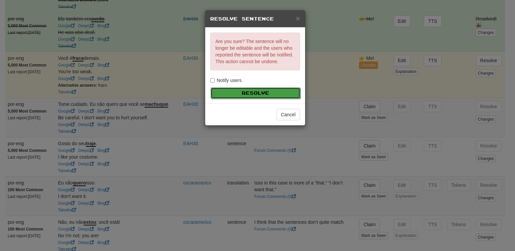
click at [251, 96] on button "Resolve" at bounding box center [256, 92] width 90 height 11
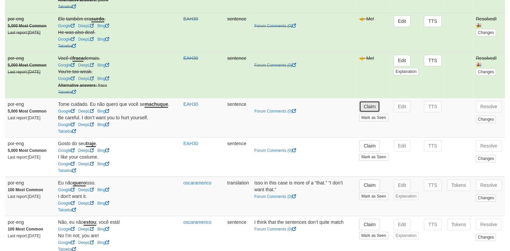
click at [360, 101] on button "Claim" at bounding box center [369, 106] width 21 height 11
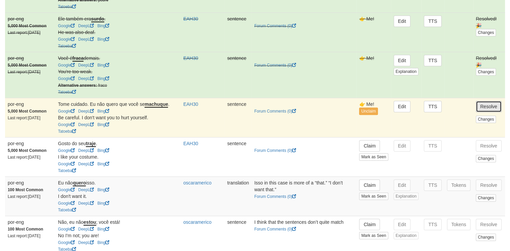
click at [478, 101] on button "Resolve" at bounding box center [489, 106] width 26 height 11
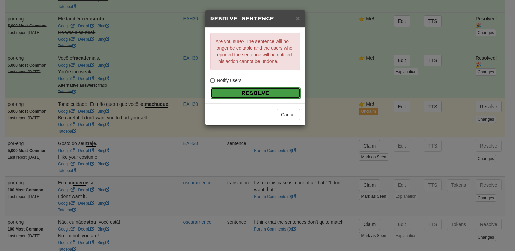
click at [293, 92] on button "Resolve" at bounding box center [256, 92] width 90 height 11
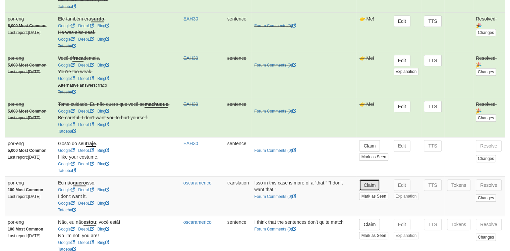
click at [371, 179] on button "Claim" at bounding box center [369, 184] width 21 height 11
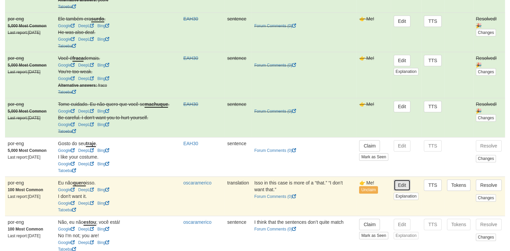
click at [405, 179] on button "Edit" at bounding box center [402, 184] width 17 height 11
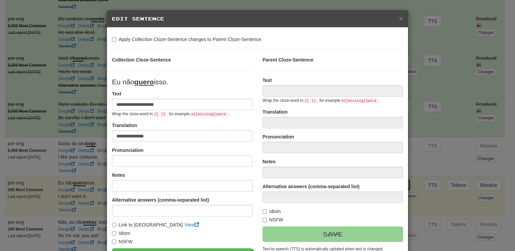
type input "**********"
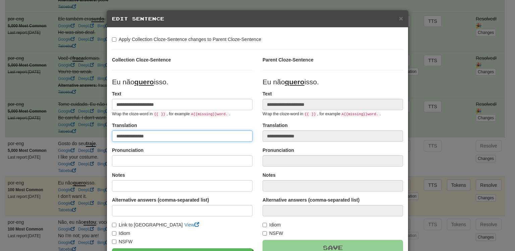
click at [156, 138] on input "**********" at bounding box center [182, 135] width 141 height 11
type input "**********"
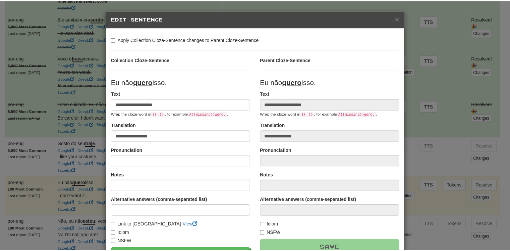
scroll to position [76, 0]
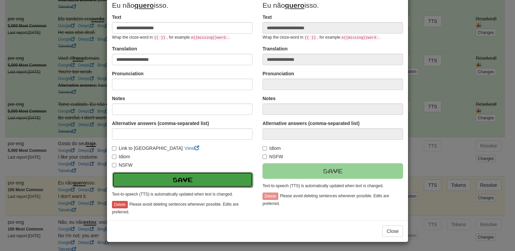
click at [185, 177] on button "Save" at bounding box center [182, 179] width 141 height 15
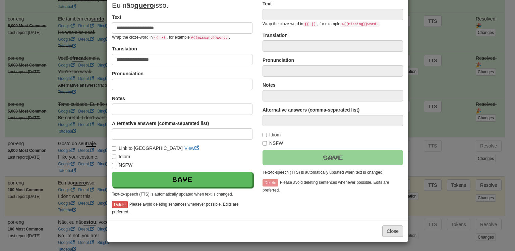
type input "**********"
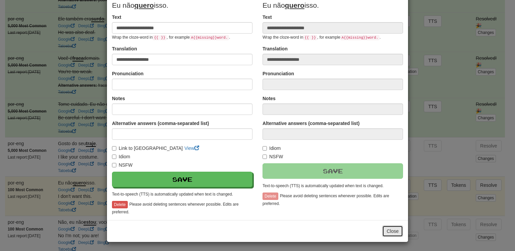
click at [396, 230] on button "Close" at bounding box center [392, 230] width 21 height 11
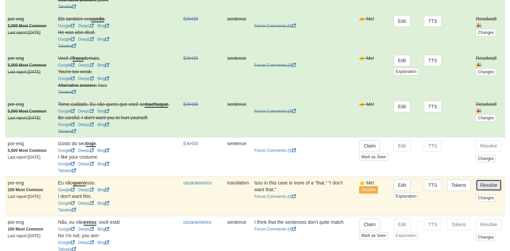
click at [480, 179] on button "Resolve" at bounding box center [489, 184] width 26 height 11
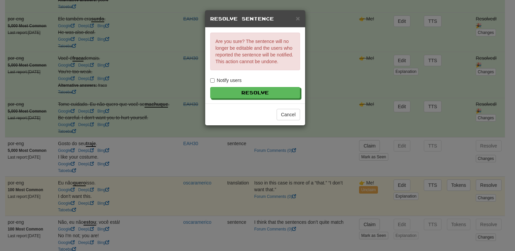
click at [230, 80] on label "Notify users" at bounding box center [226, 80] width 32 height 7
click at [240, 91] on button "Resolve" at bounding box center [256, 92] width 90 height 11
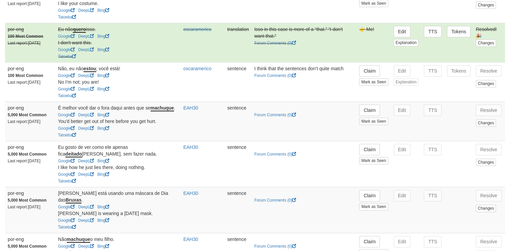
scroll to position [759, 0]
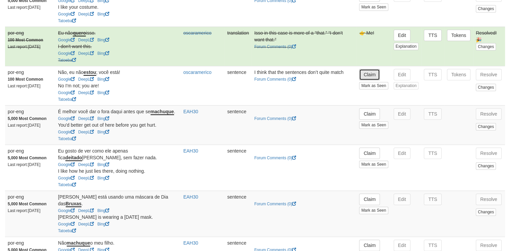
click at [375, 69] on button "Claim" at bounding box center [369, 74] width 21 height 11
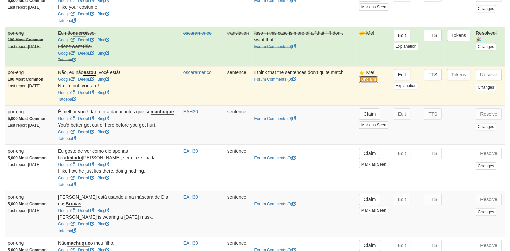
click at [369, 75] on button "Unclaim" at bounding box center [368, 78] width 18 height 7
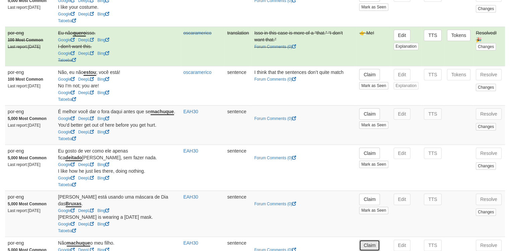
click at [368, 239] on button "Claim" at bounding box center [369, 244] width 21 height 11
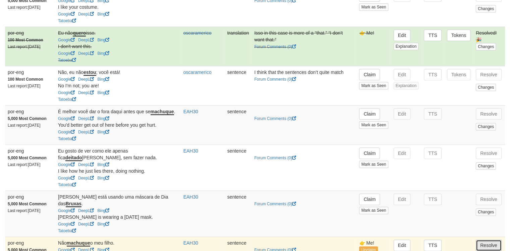
click at [491, 239] on button "Resolve" at bounding box center [489, 244] width 26 height 11
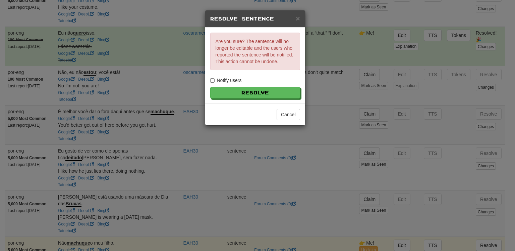
click at [221, 77] on label "Notify users" at bounding box center [226, 80] width 32 height 7
click at [258, 94] on button "Resolve" at bounding box center [256, 92] width 90 height 11
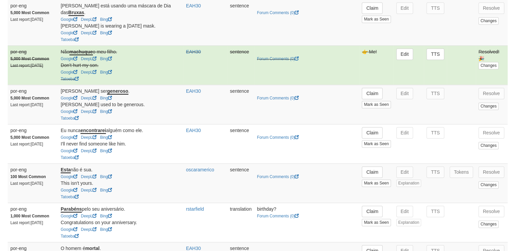
scroll to position [952, 0]
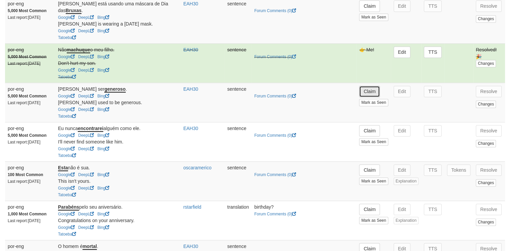
click at [377, 86] on button "Claim" at bounding box center [369, 91] width 21 height 11
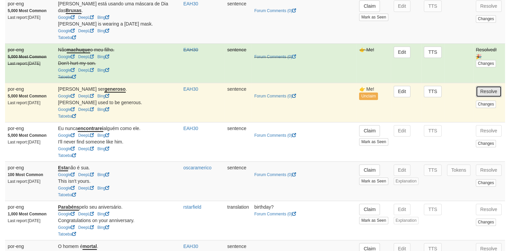
click at [482, 86] on button "Resolve" at bounding box center [489, 91] width 26 height 11
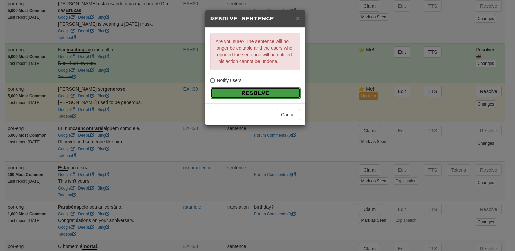
click at [243, 92] on button "Resolve" at bounding box center [256, 92] width 90 height 11
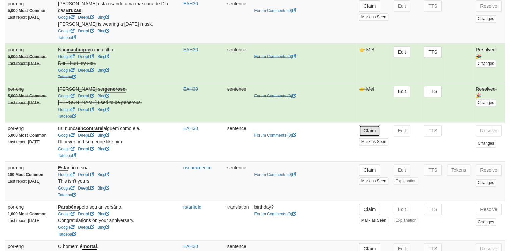
click at [368, 125] on button "Claim" at bounding box center [369, 130] width 21 height 11
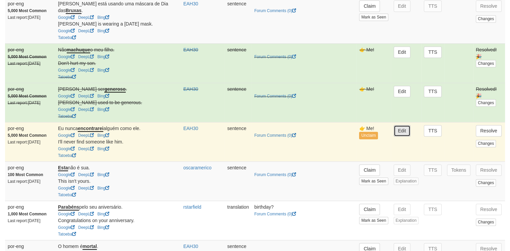
click at [403, 125] on button "Edit" at bounding box center [402, 130] width 17 height 11
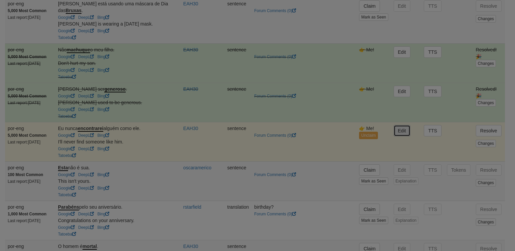
type input "**********"
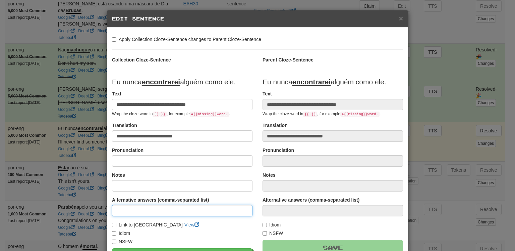
click at [168, 207] on input at bounding box center [182, 210] width 141 height 11
type input "**********"
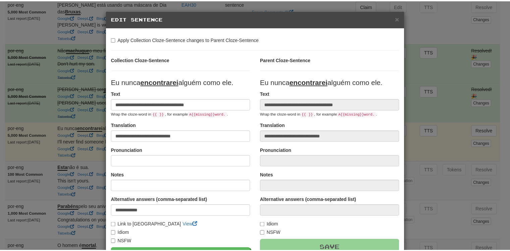
scroll to position [62, 0]
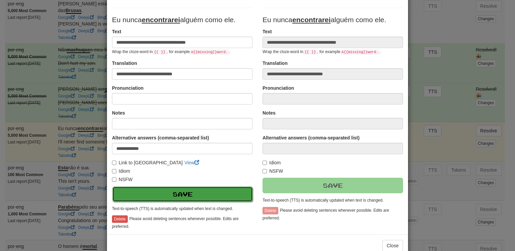
click at [208, 191] on button "Save" at bounding box center [182, 193] width 141 height 15
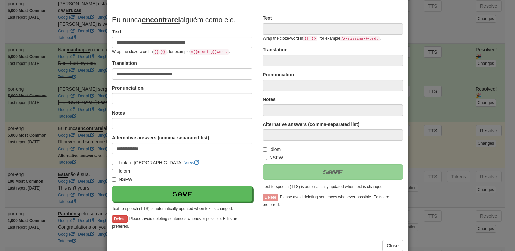
type input "**********"
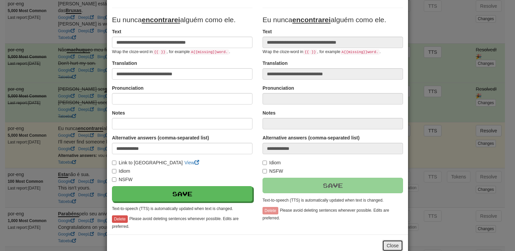
click at [394, 244] on button "Close" at bounding box center [392, 245] width 21 height 11
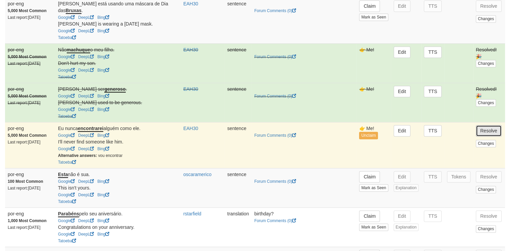
click at [494, 125] on button "Resolve" at bounding box center [489, 130] width 26 height 11
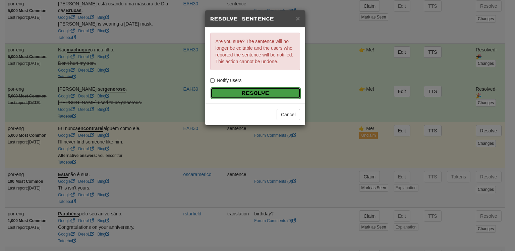
click at [274, 92] on button "Resolve" at bounding box center [256, 92] width 90 height 11
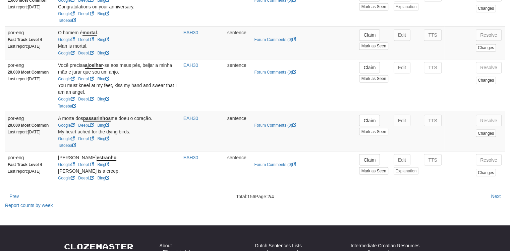
scroll to position [1144, 0]
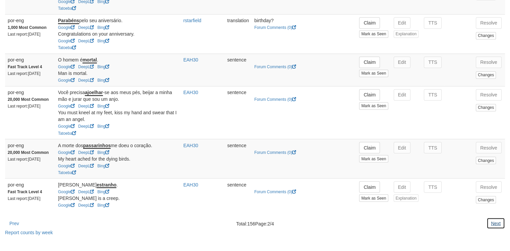
click at [494, 217] on button "Next" at bounding box center [496, 222] width 18 height 11
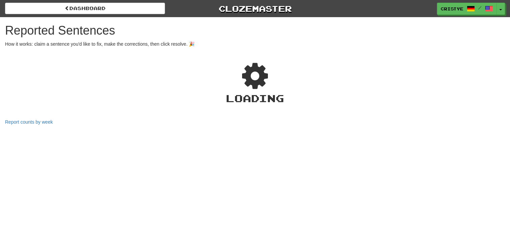
select select "***"
